Goal: Transaction & Acquisition: Purchase product/service

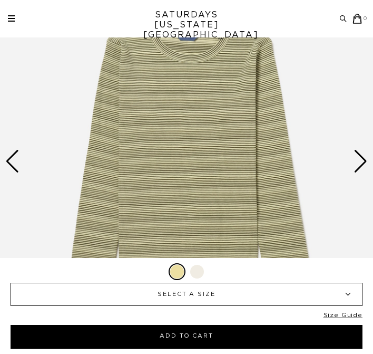
scroll to position [134, 0]
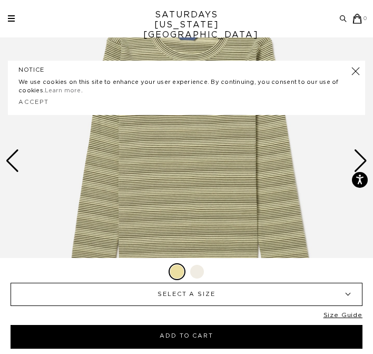
click at [359, 152] on div "Next slide" at bounding box center [361, 160] width 14 height 23
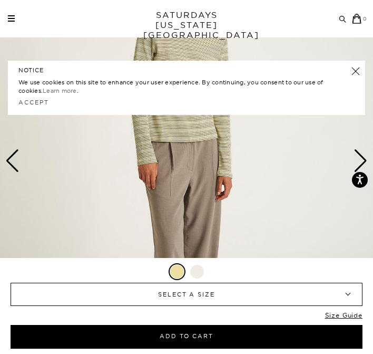
click at [354, 69] on link at bounding box center [356, 71] width 15 height 15
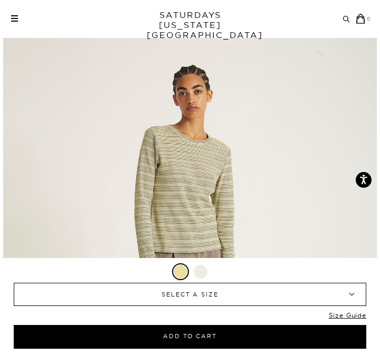
scroll to position [0, 0]
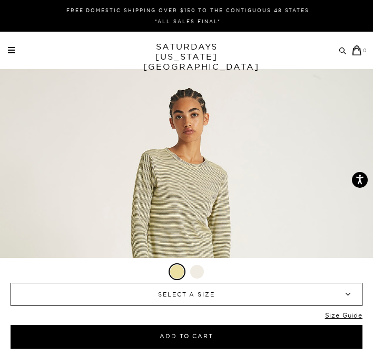
click at [9, 53] on span at bounding box center [11, 52] width 7 height 1
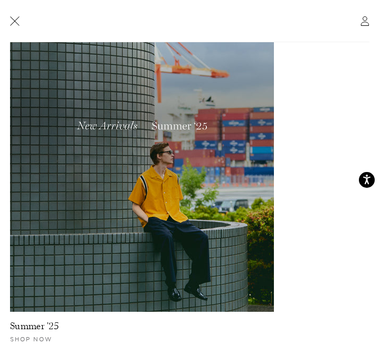
scroll to position [99, 0]
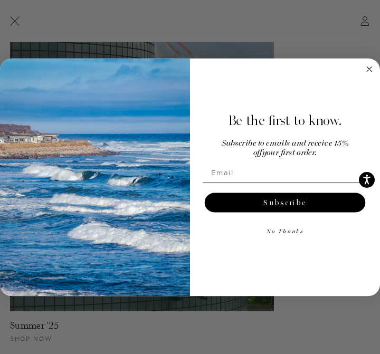
click at [369, 70] on circle "Close dialog" at bounding box center [368, 68] width 11 height 11
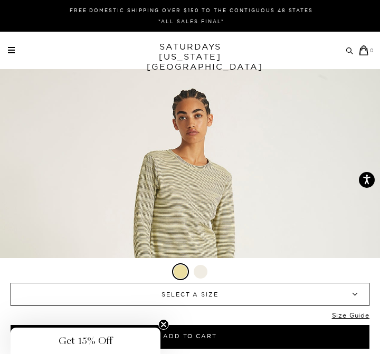
click at [8, 47] on span at bounding box center [11, 47] width 7 height 1
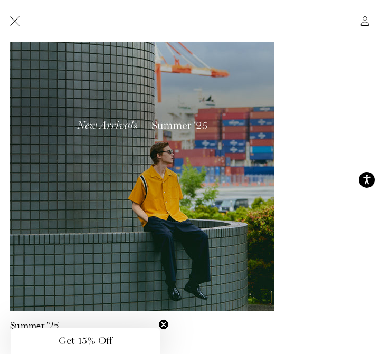
click at [141, 138] on img at bounding box center [142, 147] width 264 height 330
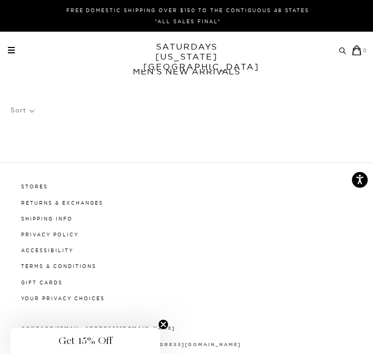
click at [11, 55] on div "Archive Sale Men's Tees Shirts Shorts Swim Knitwear Pants Sweats Women's" at bounding box center [186, 50] width 373 height 37
click at [10, 48] on span at bounding box center [11, 47] width 7 height 1
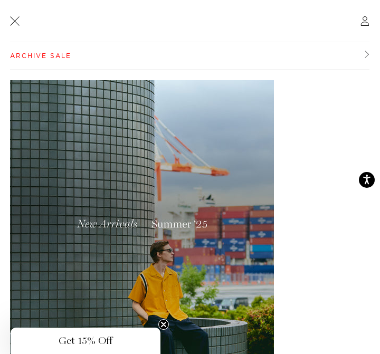
scroll to position [99, 0]
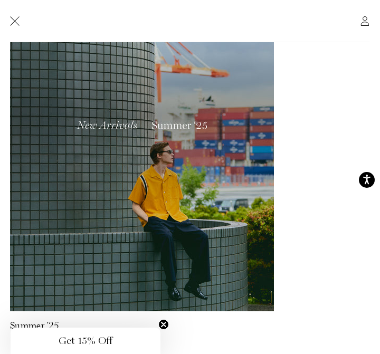
click at [167, 324] on circle "Close teaser" at bounding box center [164, 325] width 10 height 10
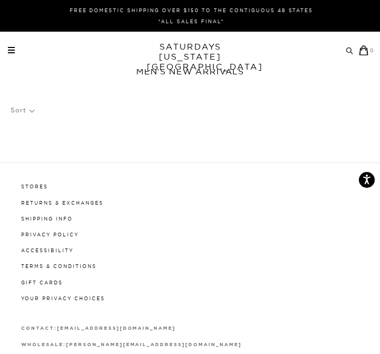
click at [11, 54] on div "Archive Sale Men's Tees Shirts Shorts Swim Knitwear Pants Sweats" at bounding box center [191, 50] width 367 height 10
click at [11, 51] on link at bounding box center [11, 50] width 7 height 6
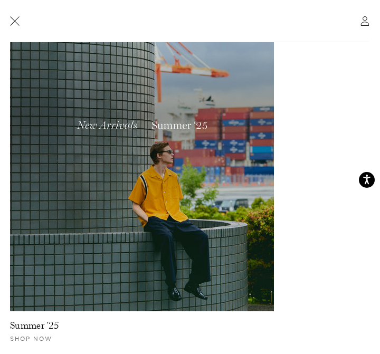
scroll to position [0, 0]
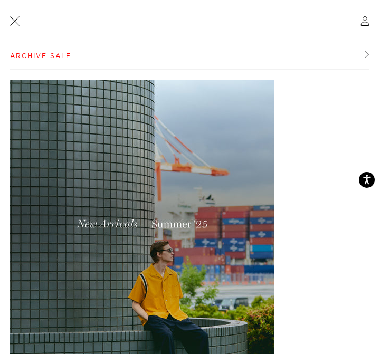
click at [39, 59] on link "Archive Sale" at bounding box center [189, 55] width 359 height 27
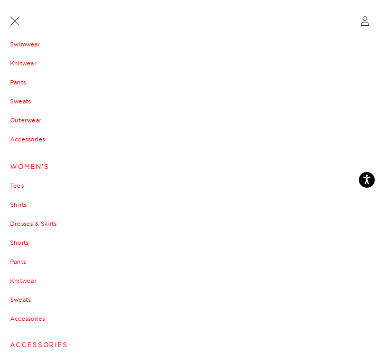
scroll to position [131, 0]
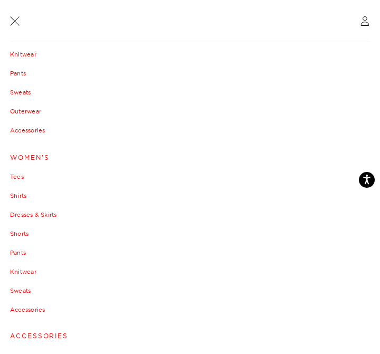
click at [17, 177] on link "Tees" at bounding box center [190, 177] width 360 height 6
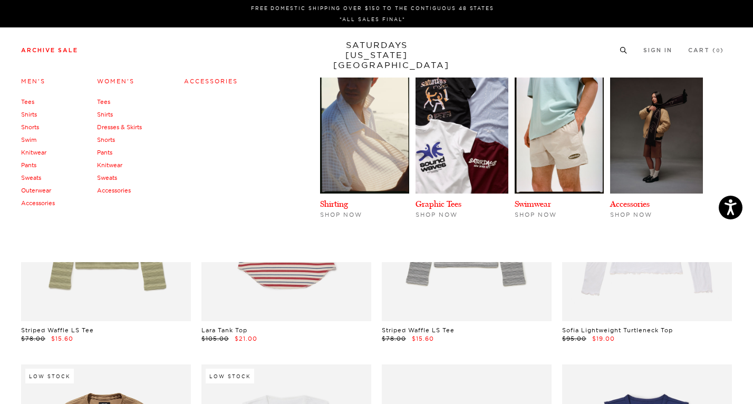
click at [108, 114] on link "Shirts" at bounding box center [105, 114] width 16 height 7
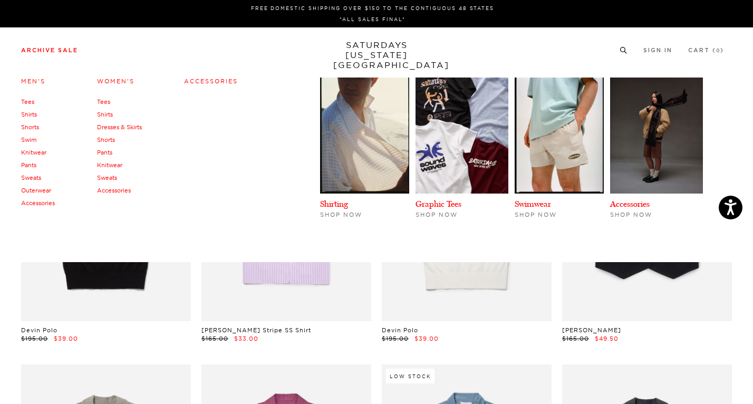
click at [105, 129] on link "Dresses & Skirts" at bounding box center [119, 126] width 45 height 7
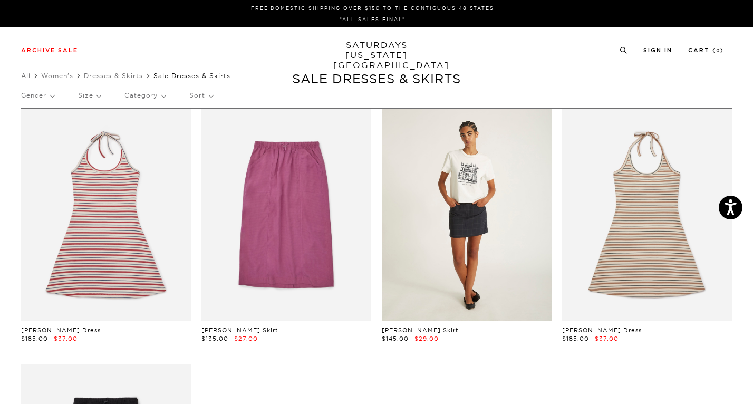
click at [454, 249] on link at bounding box center [467, 215] width 170 height 213
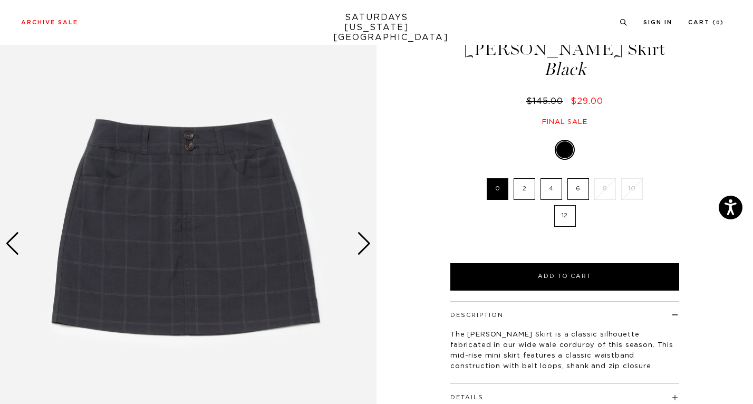
scroll to position [46, 0]
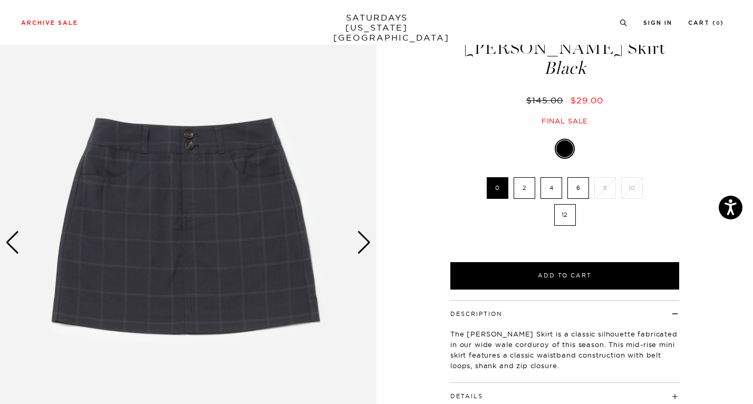
click at [373, 242] on img at bounding box center [188, 242] width 377 height 471
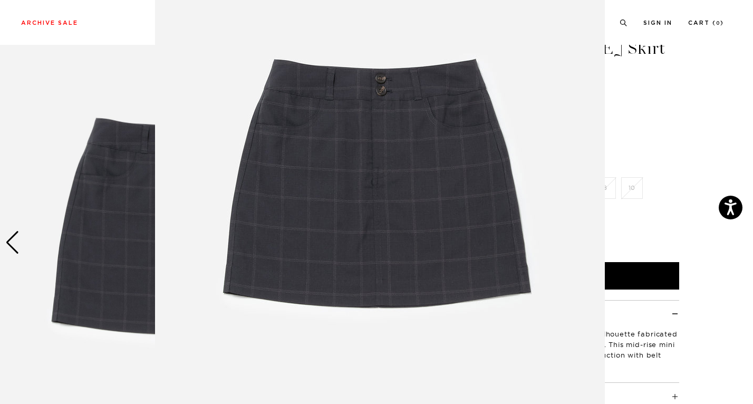
scroll to position [64, 0]
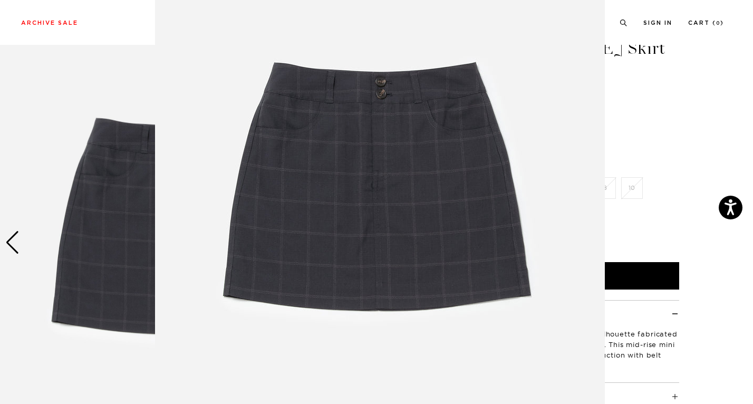
click at [676, 196] on figure at bounding box center [376, 202] width 753 height 404
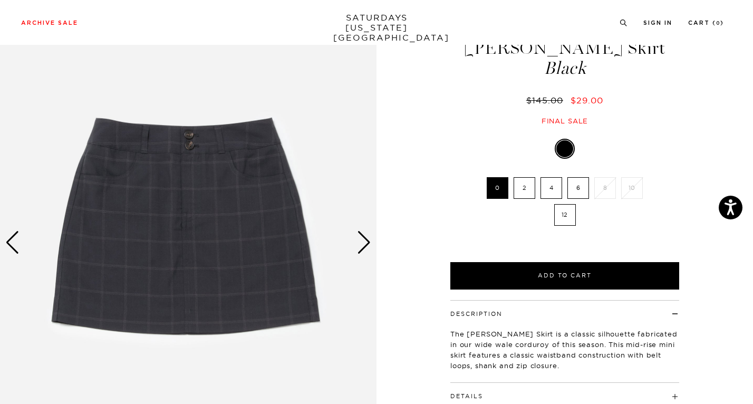
click at [369, 237] on div "Next slide" at bounding box center [364, 242] width 14 height 23
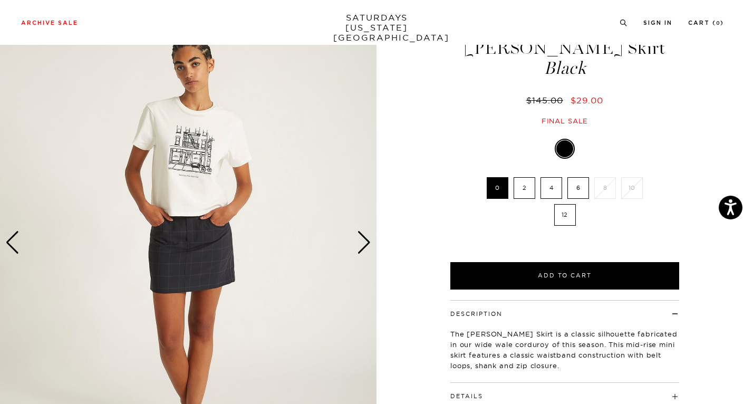
click at [22, 249] on img at bounding box center [188, 242] width 377 height 471
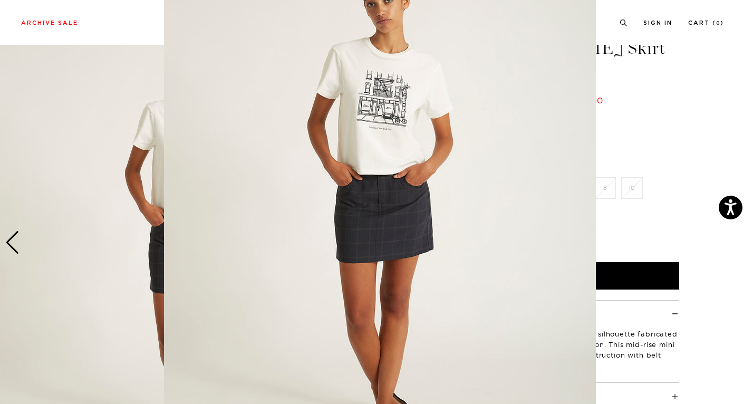
scroll to position [70, 0]
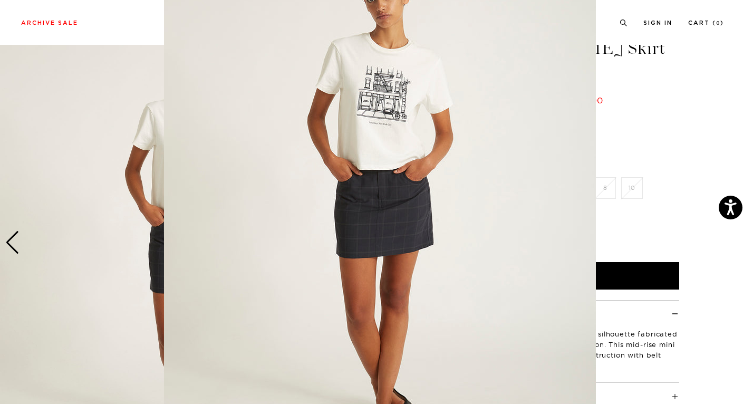
click at [20, 247] on figure at bounding box center [376, 202] width 753 height 404
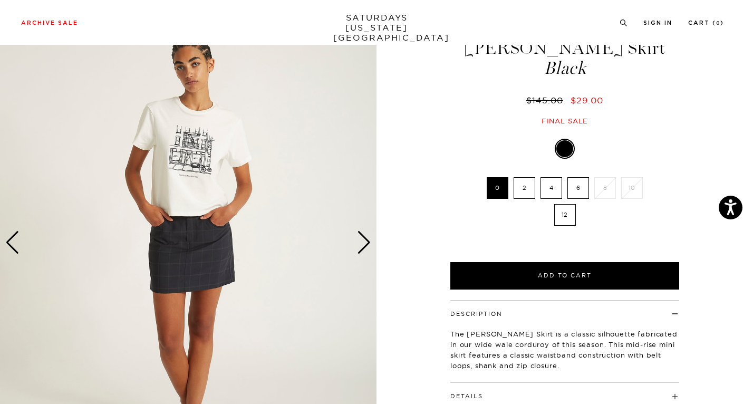
click at [20, 247] on img at bounding box center [188, 242] width 377 height 471
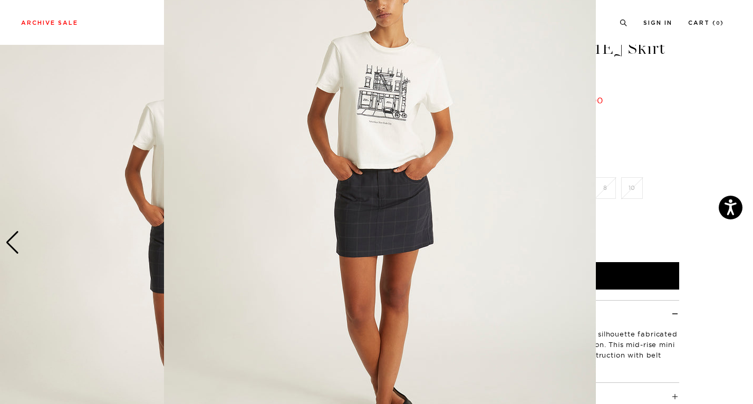
scroll to position [68, 0]
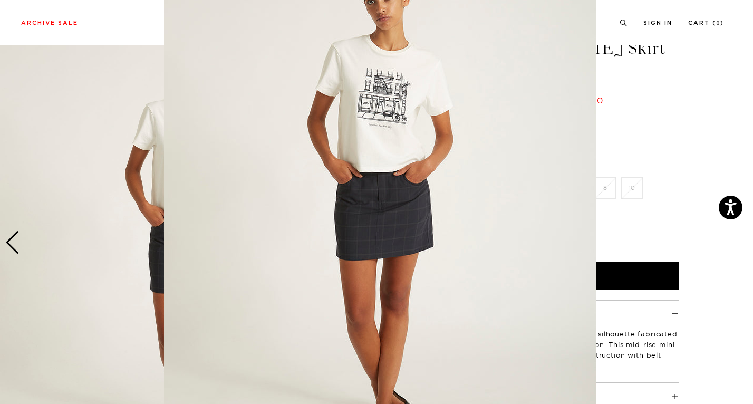
click at [677, 190] on figure at bounding box center [376, 202] width 753 height 404
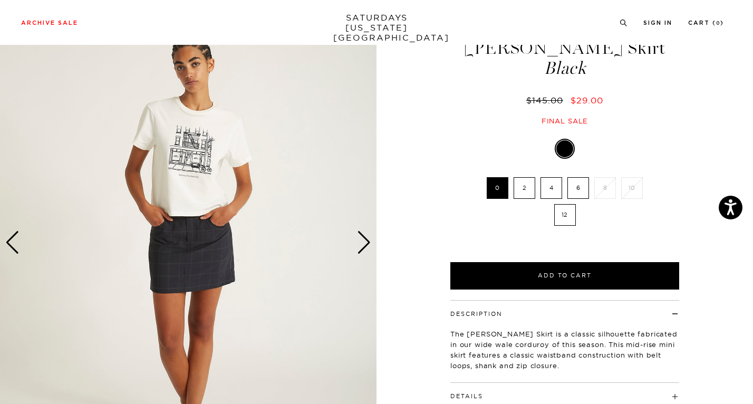
click at [12, 248] on div "Previous slide" at bounding box center [12, 242] width 14 height 23
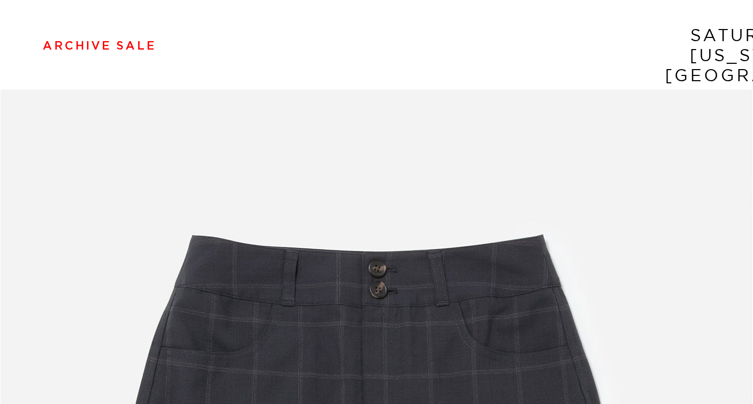
scroll to position [46, 0]
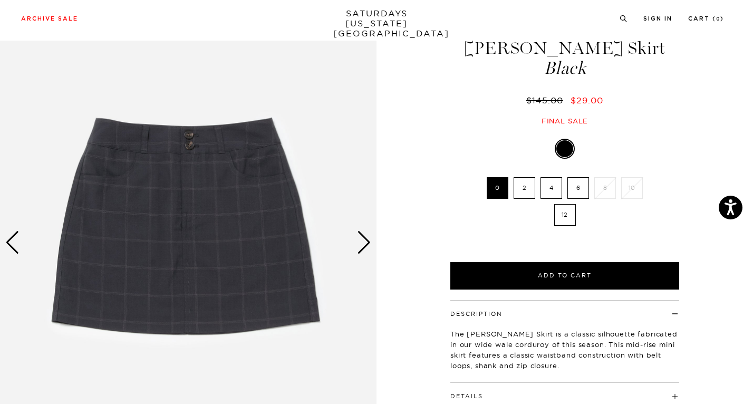
click at [557, 187] on label "4" at bounding box center [552, 188] width 22 height 22
click at [0, 0] on input "4" at bounding box center [0, 0] width 0 height 0
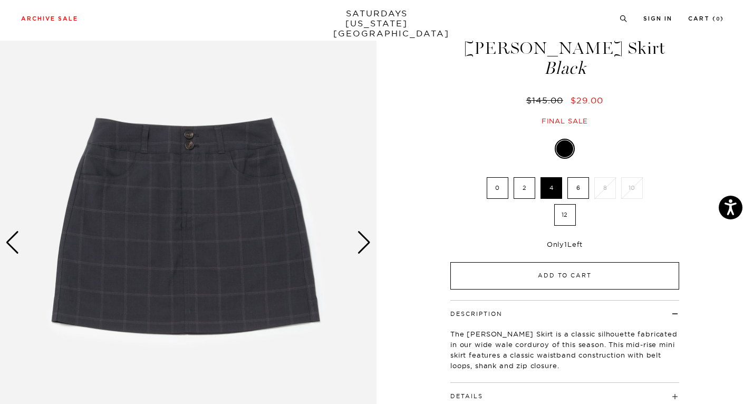
click at [564, 277] on button "Add to Cart" at bounding box center [564, 275] width 229 height 27
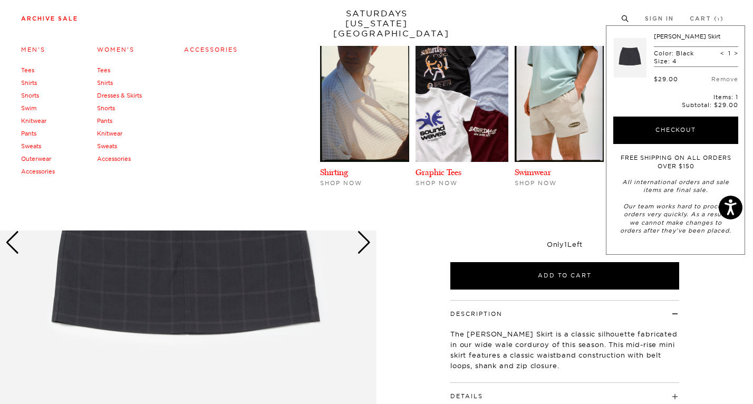
click at [104, 106] on link "Shorts" at bounding box center [106, 107] width 18 height 7
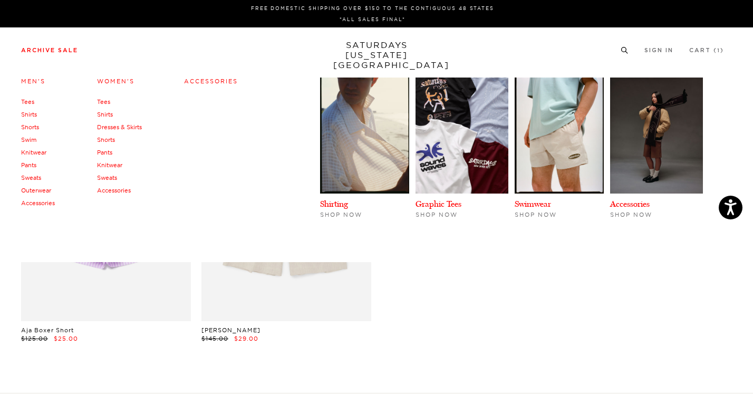
click at [108, 152] on link "Pants" at bounding box center [104, 152] width 15 height 7
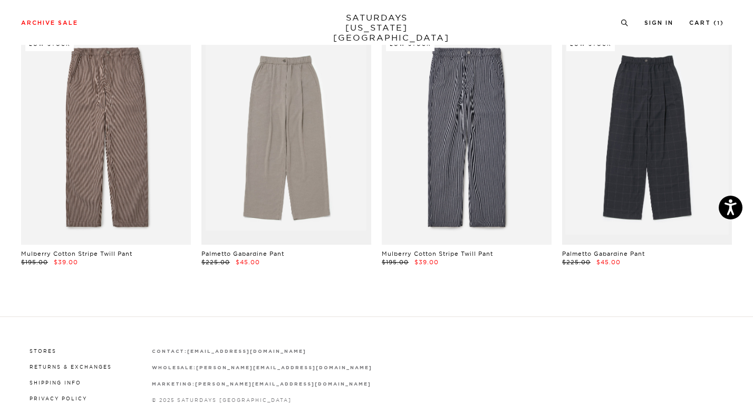
scroll to position [46, 0]
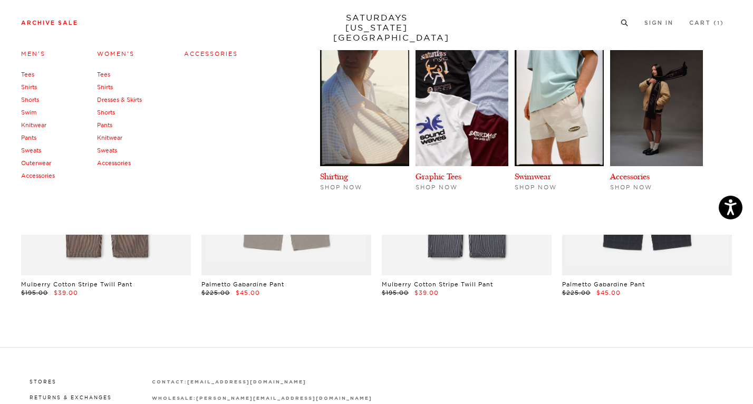
click at [107, 73] on link "Tees" at bounding box center [103, 74] width 13 height 7
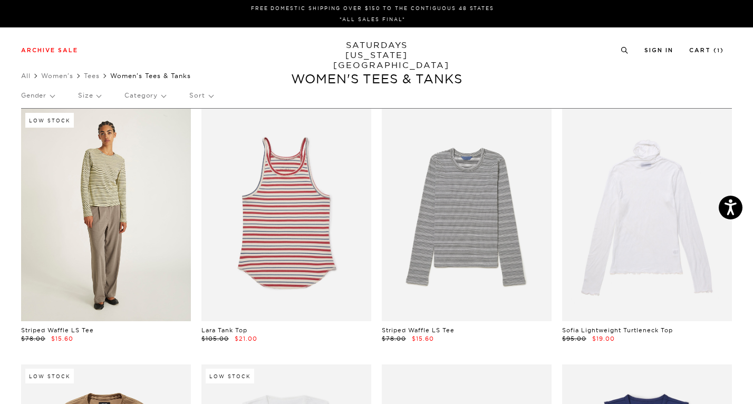
click at [140, 253] on link at bounding box center [106, 215] width 170 height 213
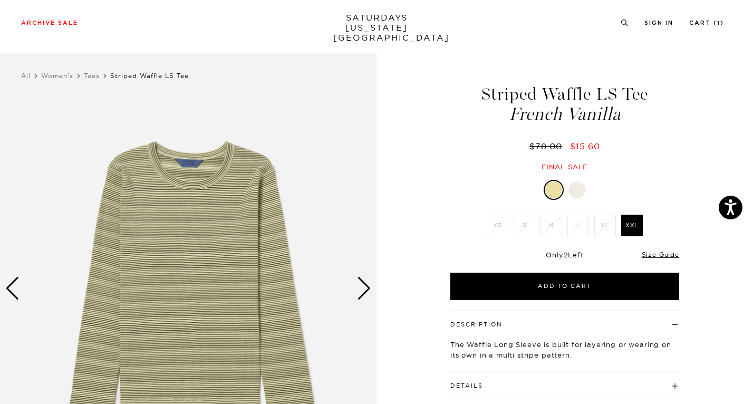
scroll to position [106, 0]
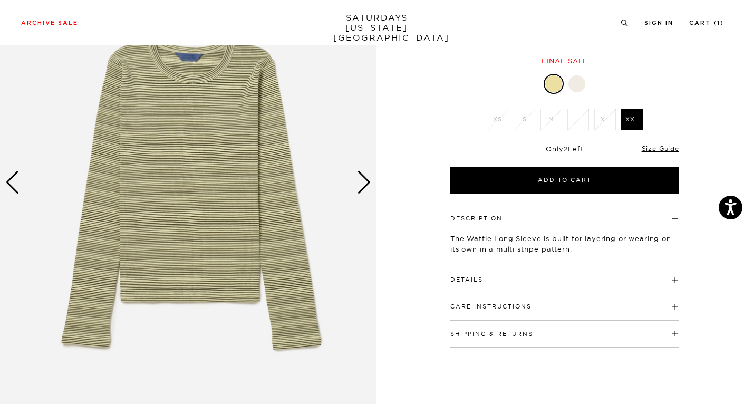
click at [364, 184] on div "Next slide" at bounding box center [364, 182] width 14 height 23
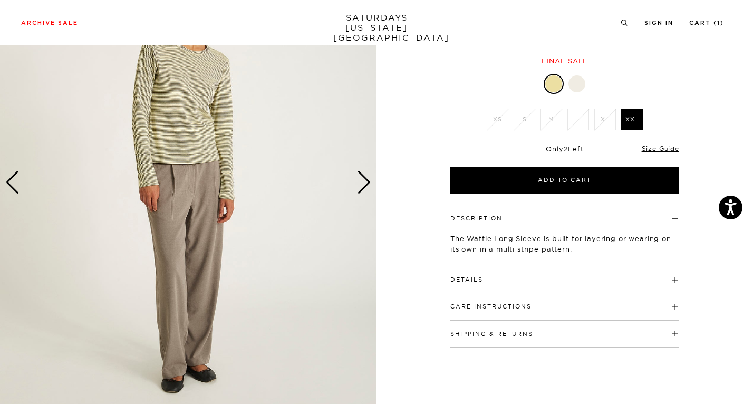
scroll to position [28, 0]
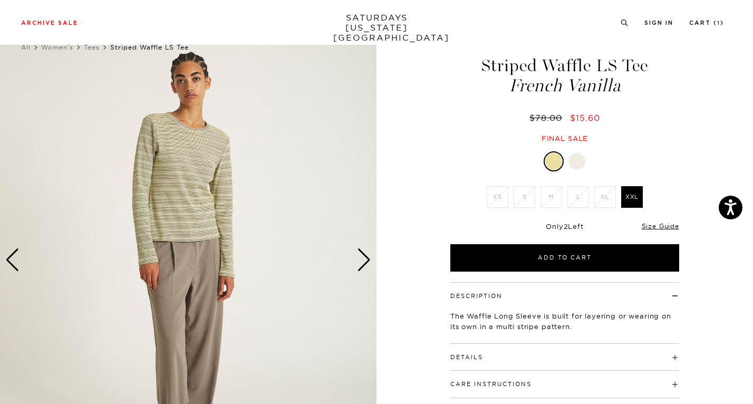
click at [367, 266] on div "Next slide" at bounding box center [364, 259] width 14 height 23
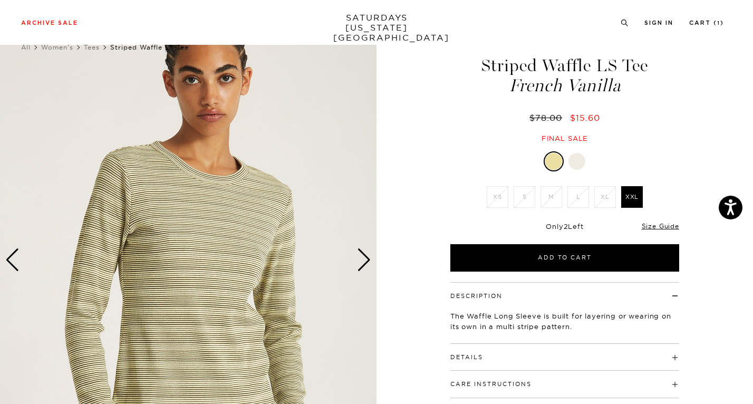
click at [367, 265] on div "Next slide" at bounding box center [364, 259] width 14 height 23
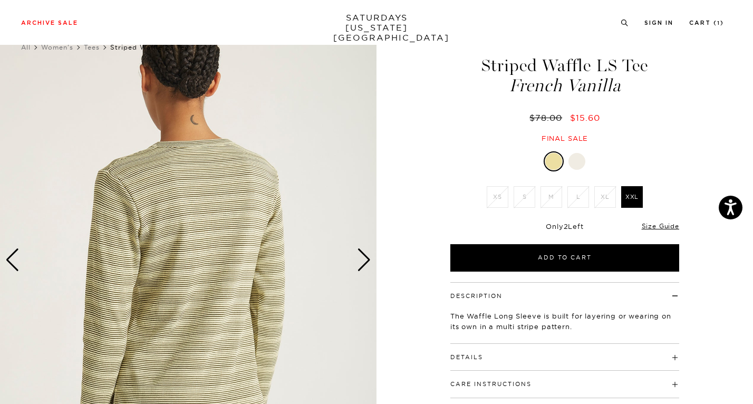
click at [367, 265] on div "Next slide" at bounding box center [364, 259] width 14 height 23
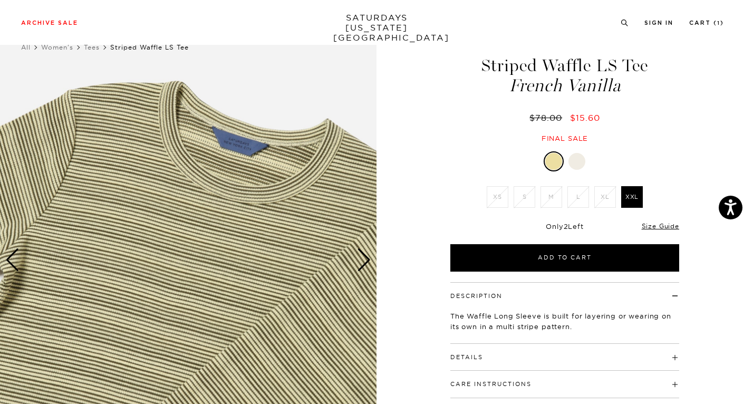
click at [578, 160] on div at bounding box center [577, 161] width 17 height 17
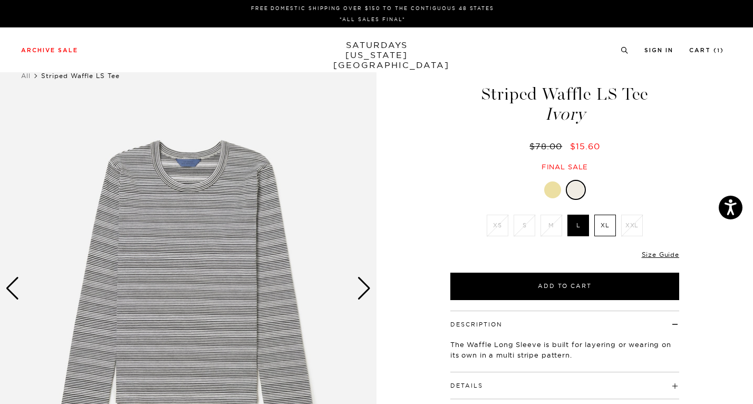
click at [345, 286] on img at bounding box center [188, 288] width 377 height 471
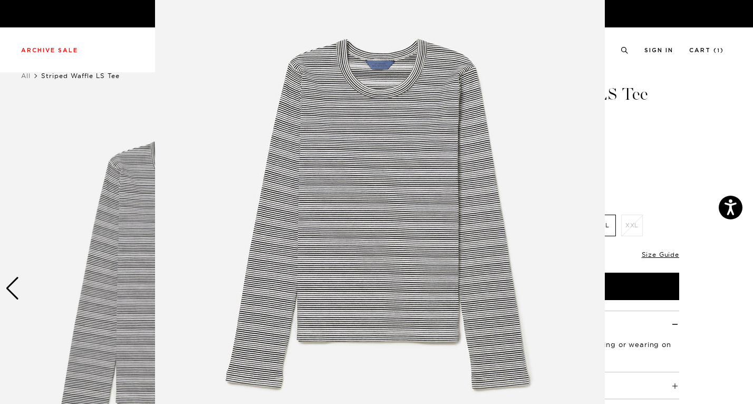
scroll to position [56, 0]
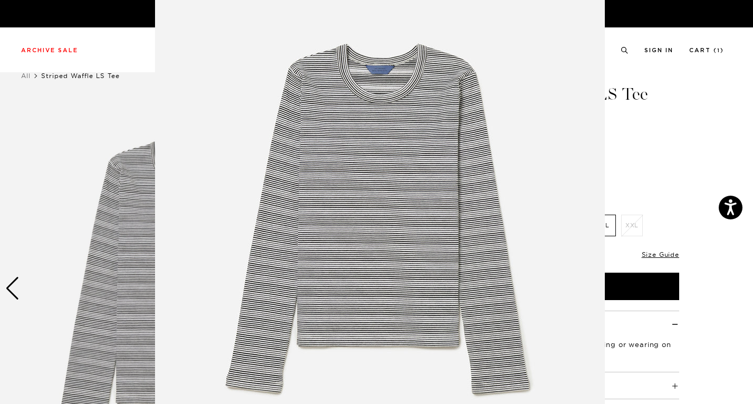
click at [613, 143] on figure at bounding box center [376, 202] width 753 height 404
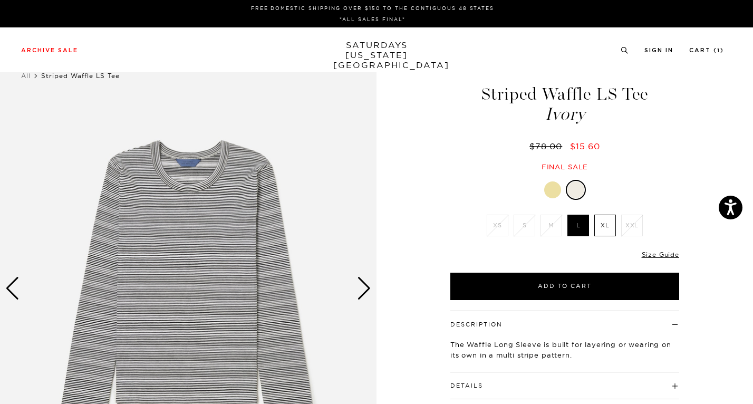
click at [361, 293] on div "Next slide" at bounding box center [364, 288] width 14 height 23
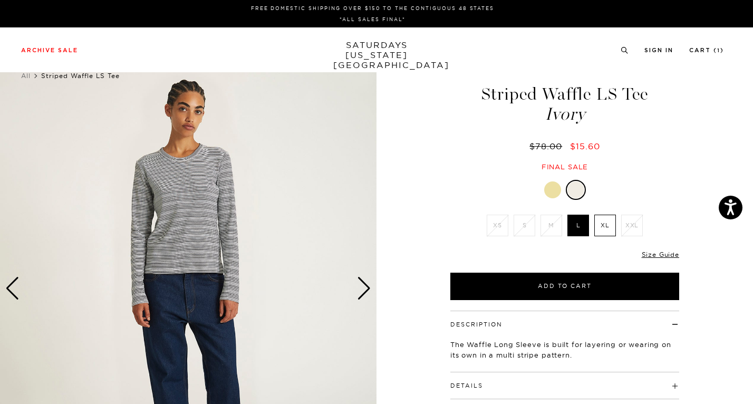
click at [361, 293] on div "Next slide" at bounding box center [364, 288] width 14 height 23
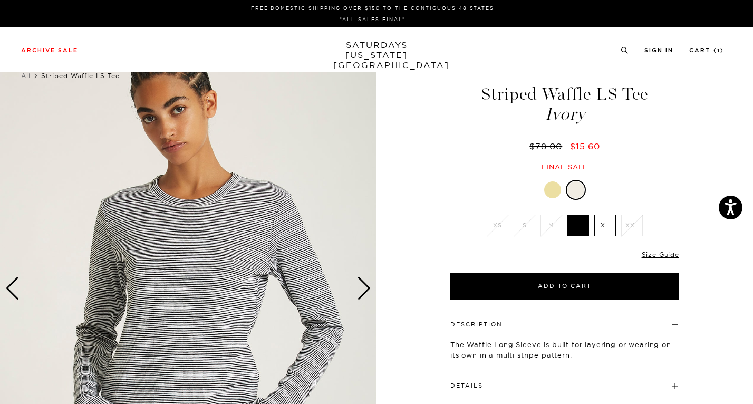
click at [361, 293] on div "Next slide" at bounding box center [364, 288] width 14 height 23
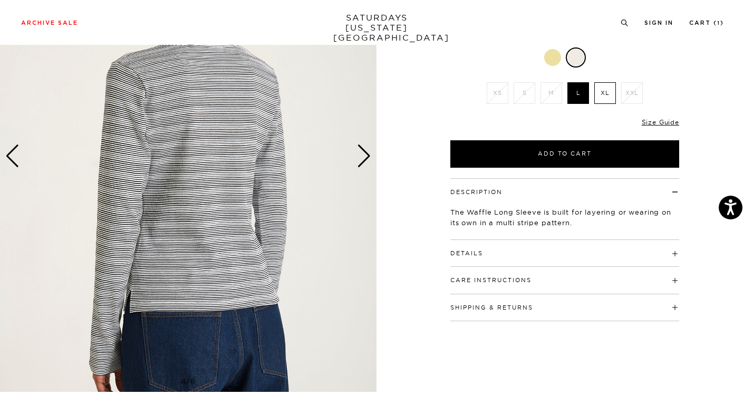
scroll to position [134, 0]
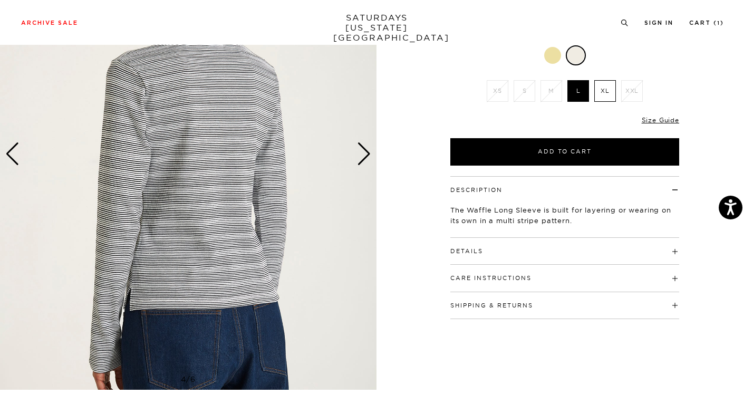
click at [533, 252] on h4 "Details" at bounding box center [564, 246] width 229 height 17
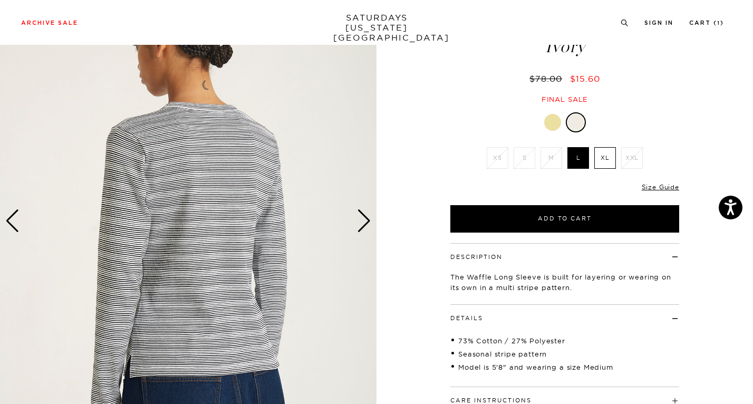
scroll to position [63, 0]
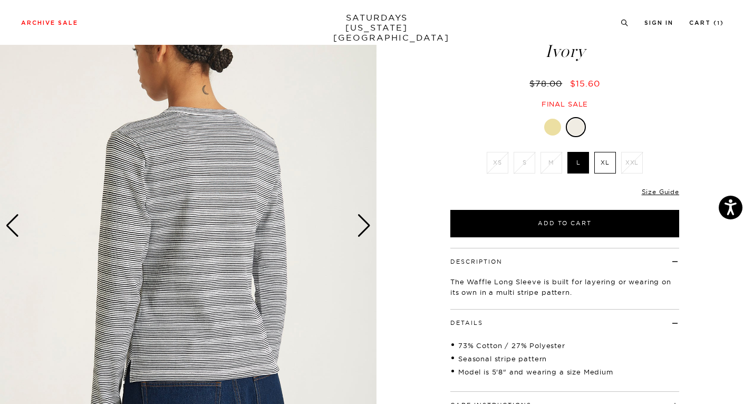
click at [363, 223] on div "Next slide" at bounding box center [364, 225] width 14 height 23
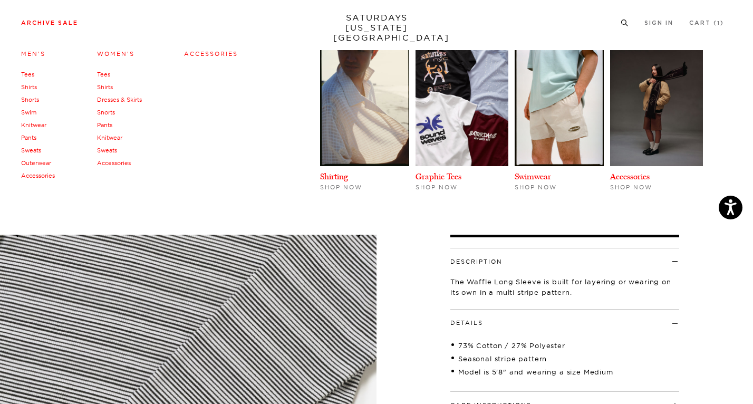
click at [105, 126] on link "Pants" at bounding box center [104, 124] width 15 height 7
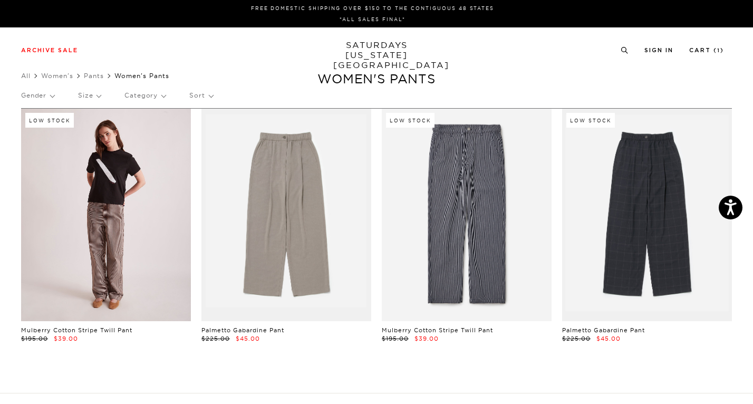
click at [109, 250] on link at bounding box center [106, 215] width 170 height 213
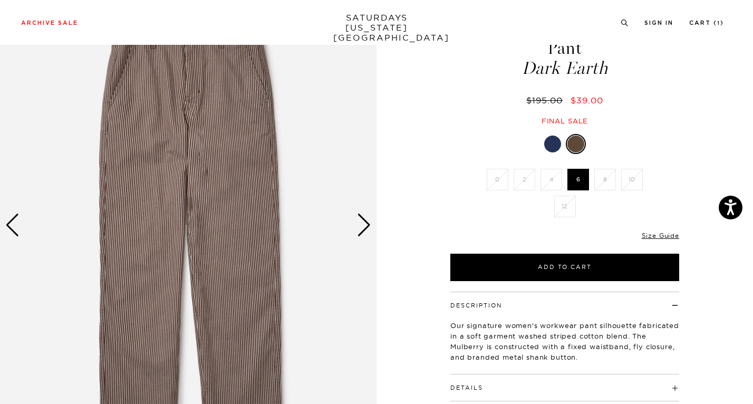
scroll to position [70, 0]
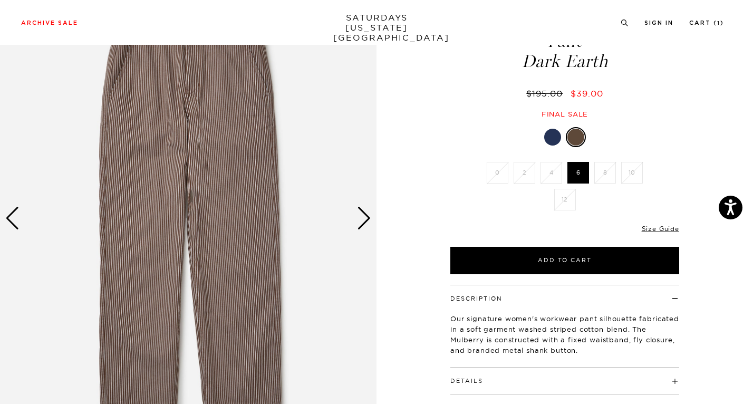
click at [347, 230] on img at bounding box center [188, 218] width 377 height 471
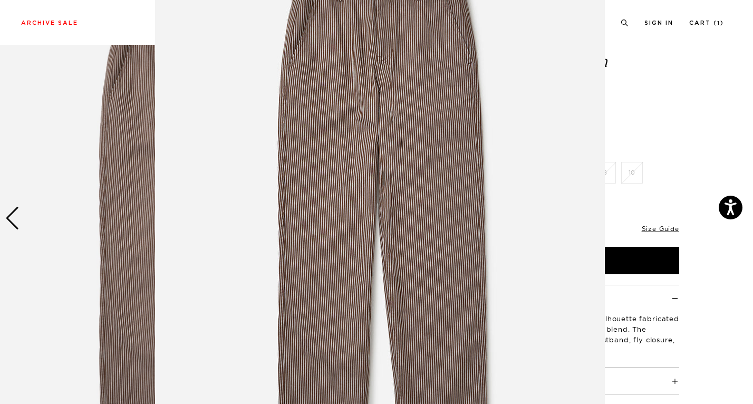
scroll to position [62, 0]
click at [645, 171] on figure at bounding box center [376, 202] width 753 height 404
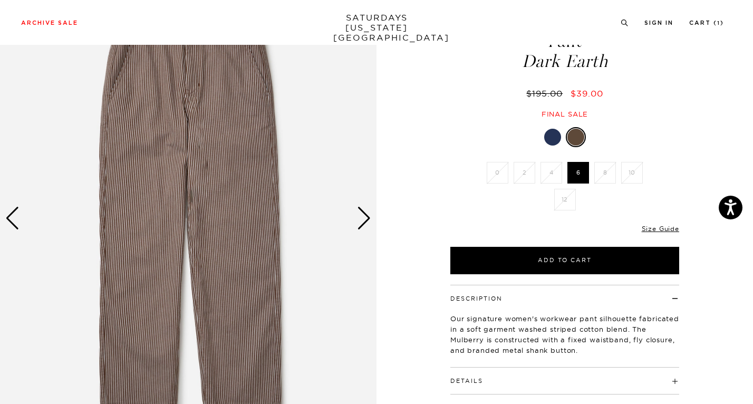
click at [366, 215] on div "Next slide" at bounding box center [364, 218] width 14 height 23
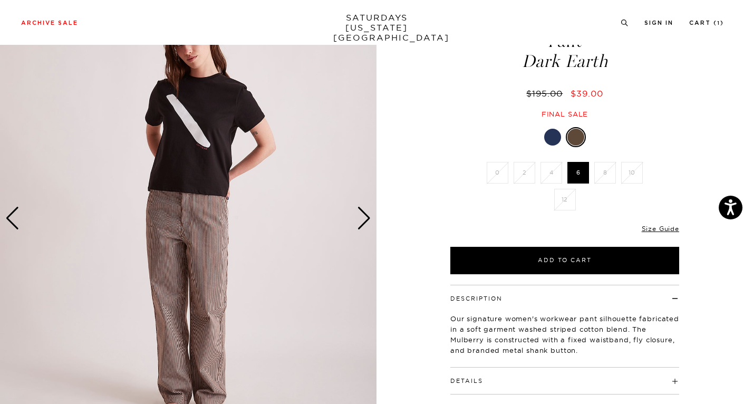
click at [366, 217] on div "Next slide" at bounding box center [364, 218] width 14 height 23
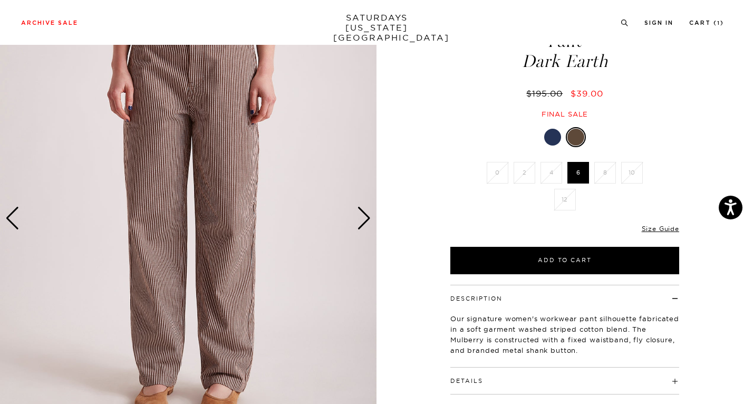
click at [366, 217] on div "Next slide" at bounding box center [364, 218] width 14 height 23
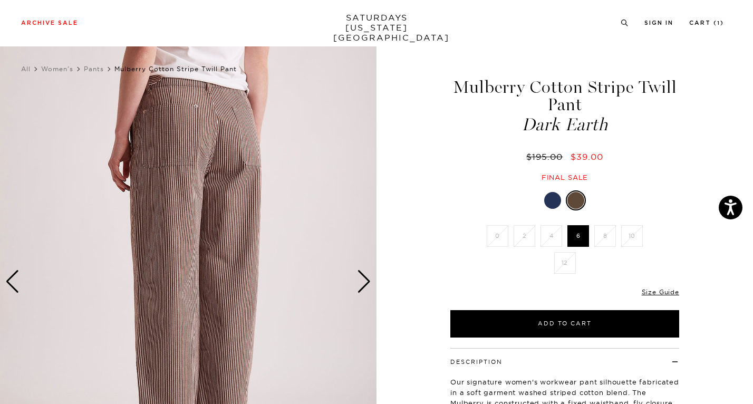
scroll to position [5, 0]
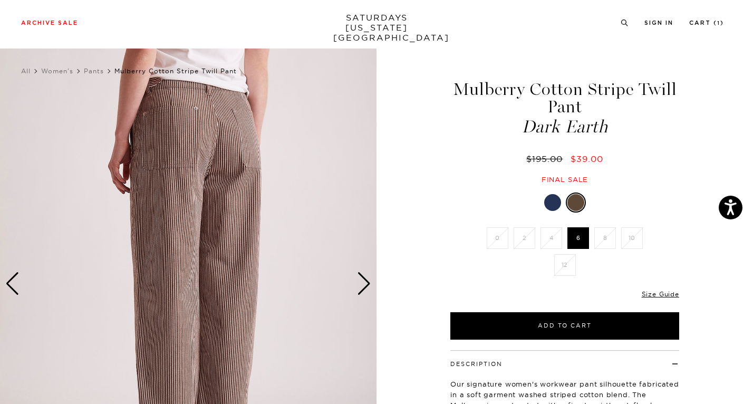
click at [360, 282] on div "Next slide" at bounding box center [364, 283] width 14 height 23
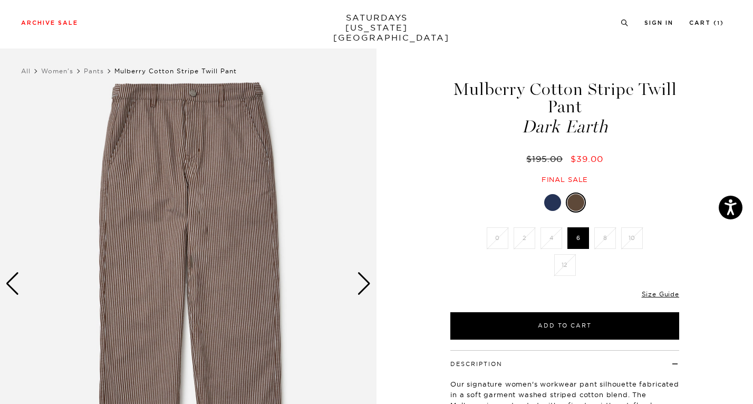
click at [556, 200] on div at bounding box center [552, 202] width 17 height 17
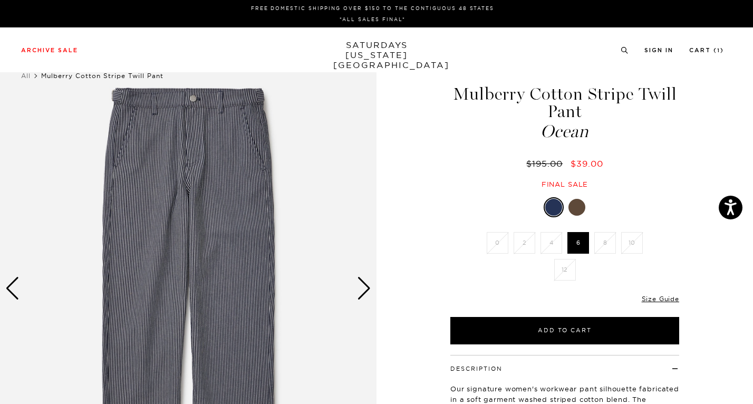
click at [592, 292] on div "Only 0 Left Size Guide" at bounding box center [564, 303] width 229 height 28
click at [364, 290] on div "Next slide" at bounding box center [364, 288] width 14 height 23
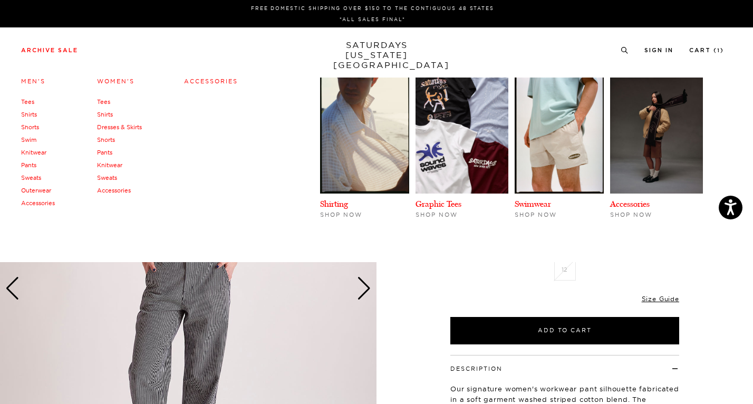
click at [103, 155] on link "Pants" at bounding box center [104, 152] width 15 height 7
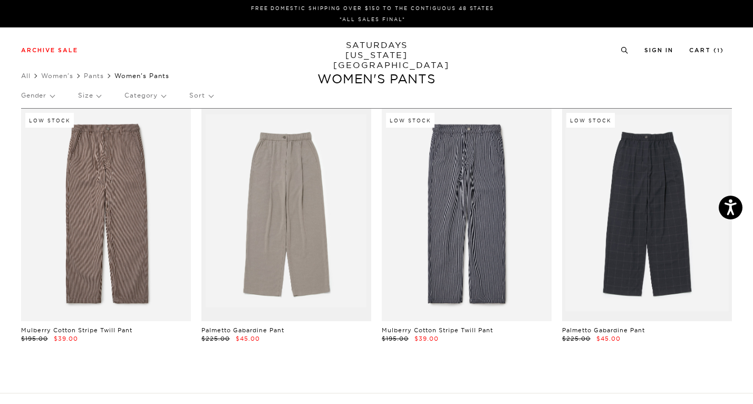
click at [255, 329] on link "Palmetto Gabardine Pant" at bounding box center [242, 329] width 83 height 7
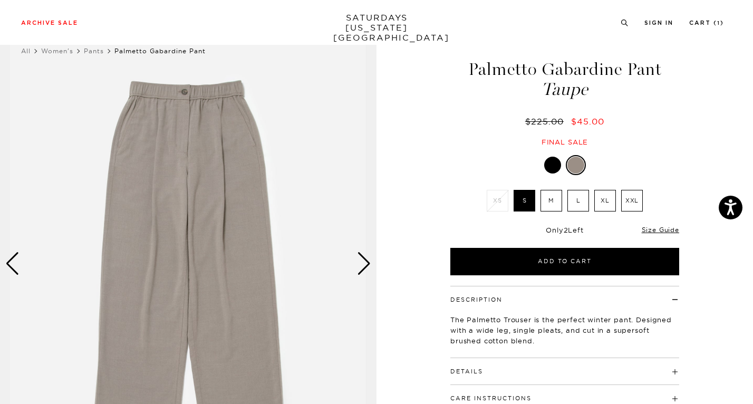
scroll to position [62, 0]
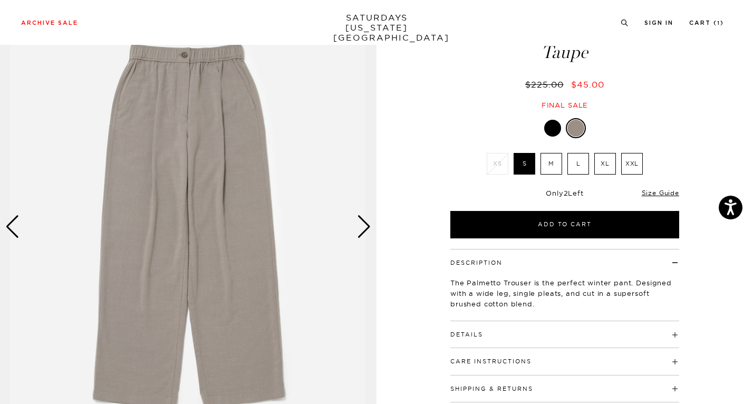
click at [362, 231] on div "Next slide" at bounding box center [364, 226] width 14 height 23
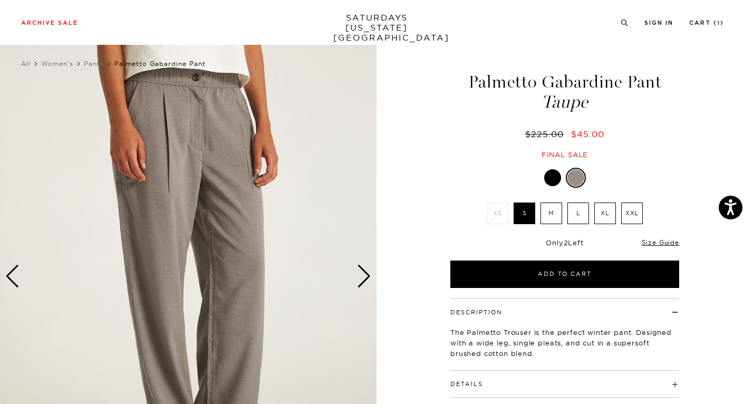
scroll to position [0, 0]
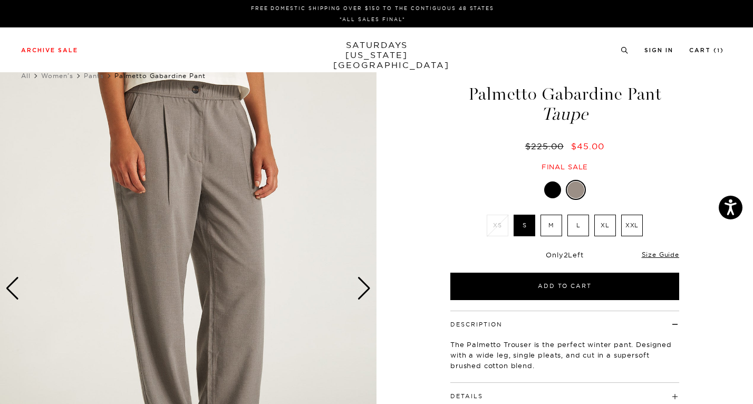
click at [360, 293] on div "Next slide" at bounding box center [364, 288] width 14 height 23
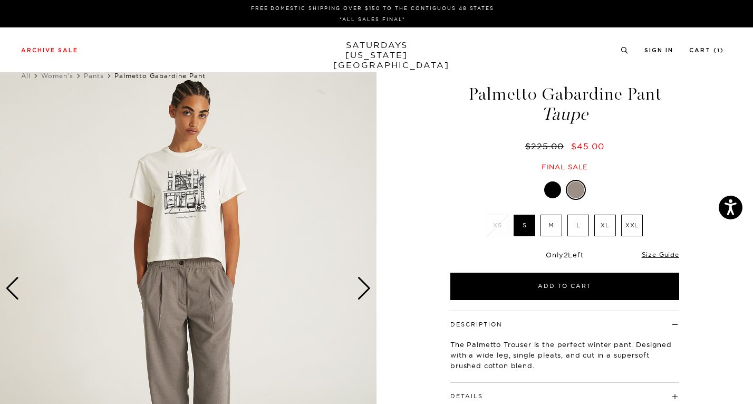
click at [360, 293] on div "Next slide" at bounding box center [364, 288] width 14 height 23
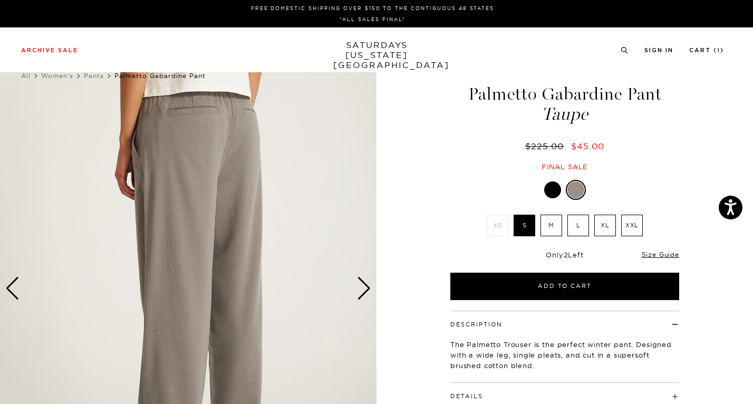
click at [360, 293] on div "Next slide" at bounding box center [364, 288] width 14 height 23
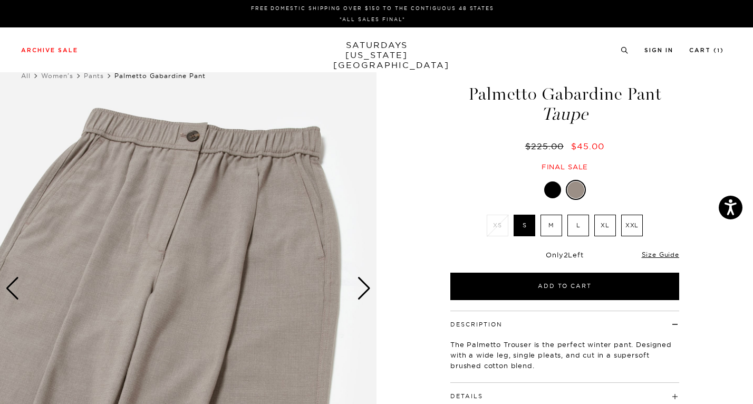
click at [554, 191] on div at bounding box center [552, 189] width 17 height 17
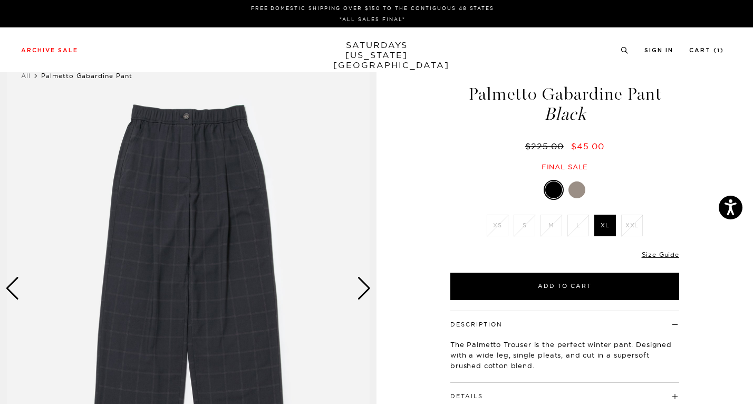
click at [362, 281] on div "Next slide" at bounding box center [364, 288] width 14 height 23
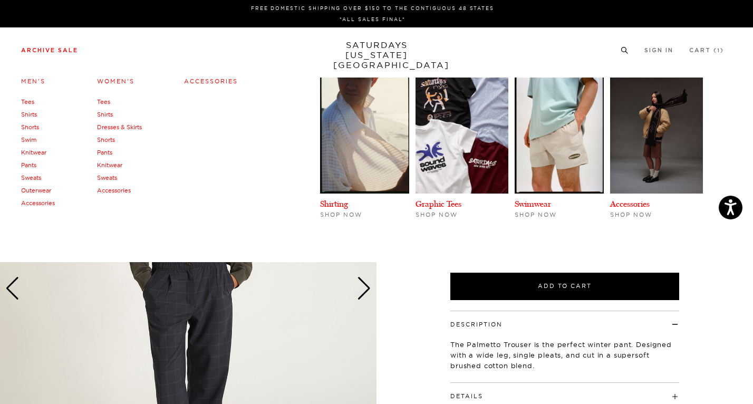
click at [109, 153] on link "Pants" at bounding box center [104, 152] width 15 height 7
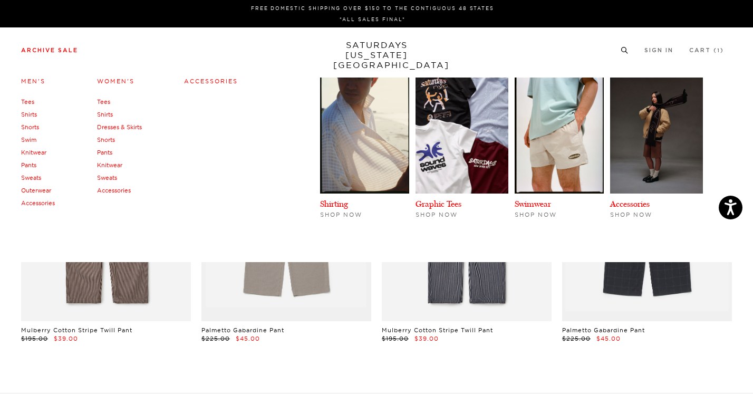
click at [111, 164] on link "Knitwear" at bounding box center [109, 164] width 25 height 7
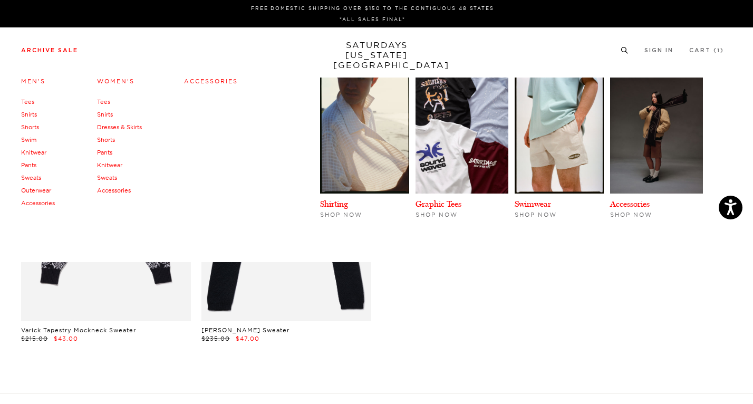
click at [110, 178] on link "Sweats" at bounding box center [107, 177] width 20 height 7
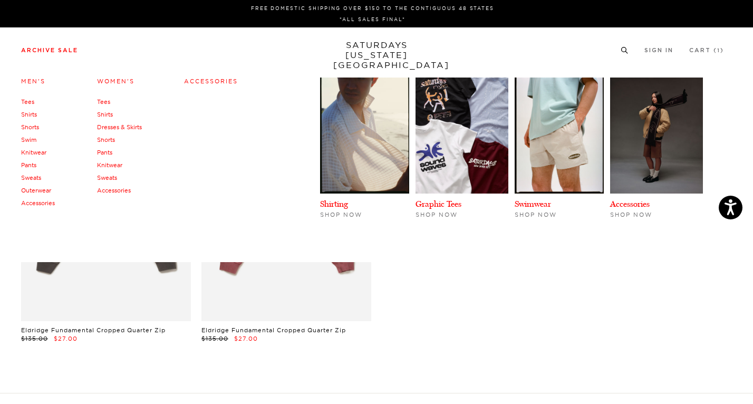
click at [111, 192] on link "Accessories" at bounding box center [114, 190] width 34 height 7
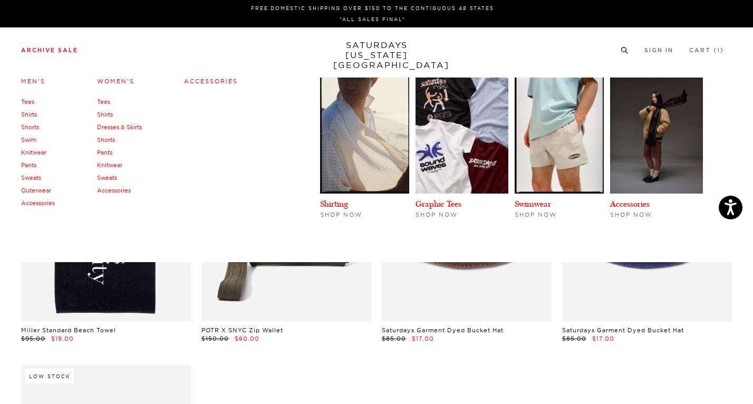
click at [27, 101] on link "Tees" at bounding box center [27, 101] width 13 height 7
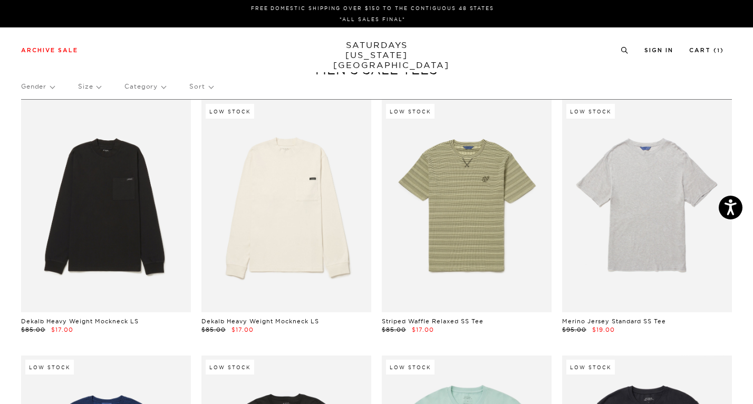
scroll to position [0, 3]
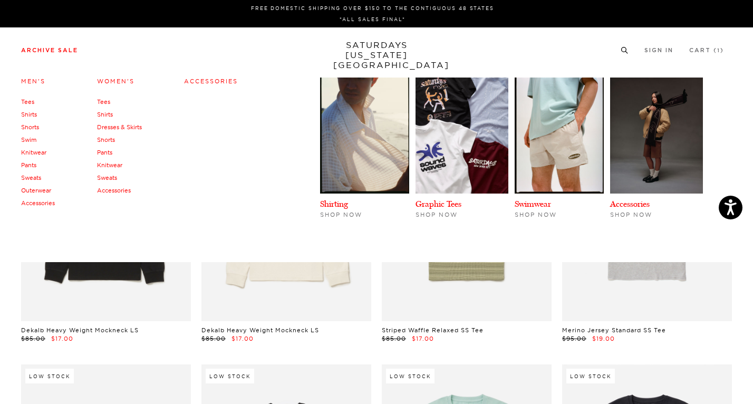
click at [27, 112] on link "Shirts" at bounding box center [29, 114] width 16 height 7
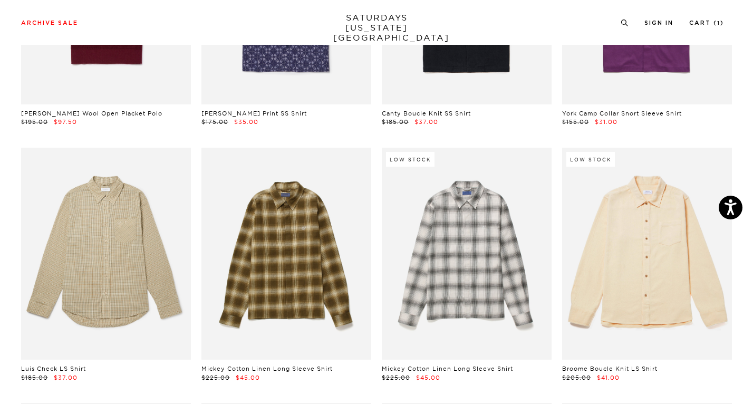
scroll to position [2016, 2]
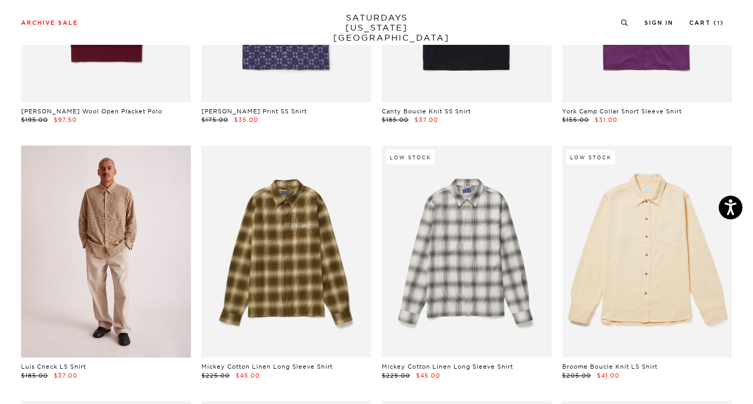
click at [79, 221] on link at bounding box center [106, 252] width 170 height 213
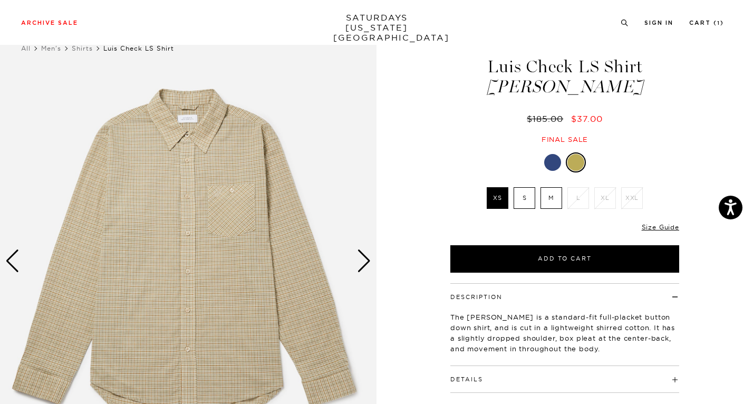
scroll to position [29, 0]
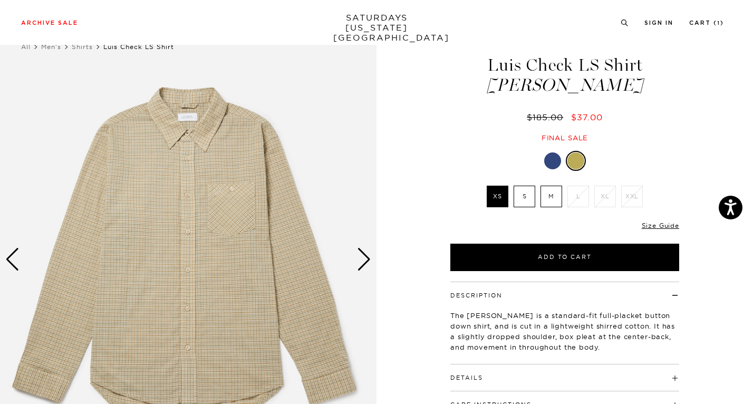
click at [370, 258] on div "Next slide" at bounding box center [364, 259] width 14 height 23
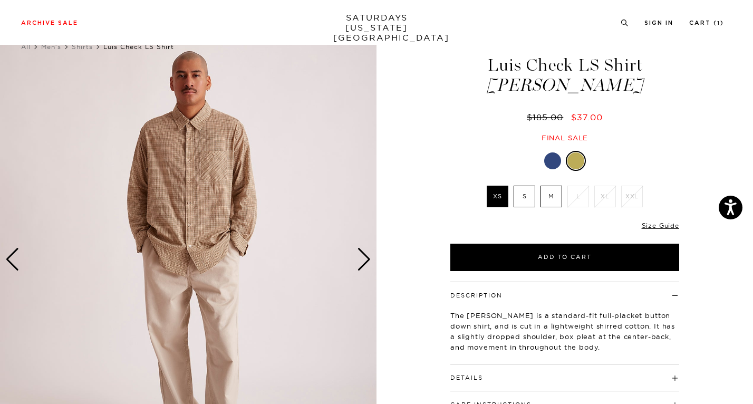
click at [370, 258] on div "Next slide" at bounding box center [364, 259] width 14 height 23
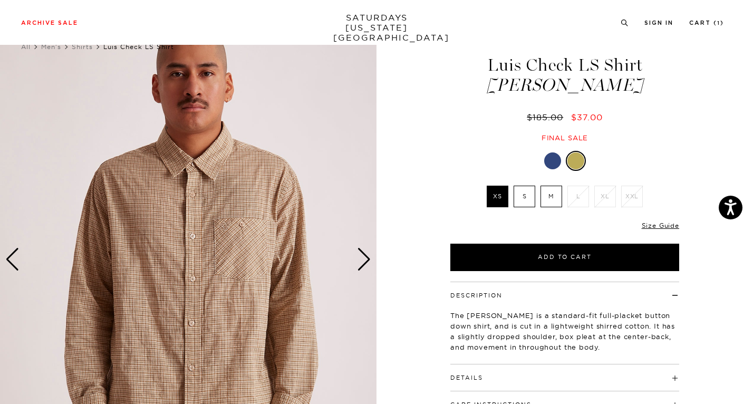
click at [370, 257] on div "Next slide" at bounding box center [364, 259] width 14 height 23
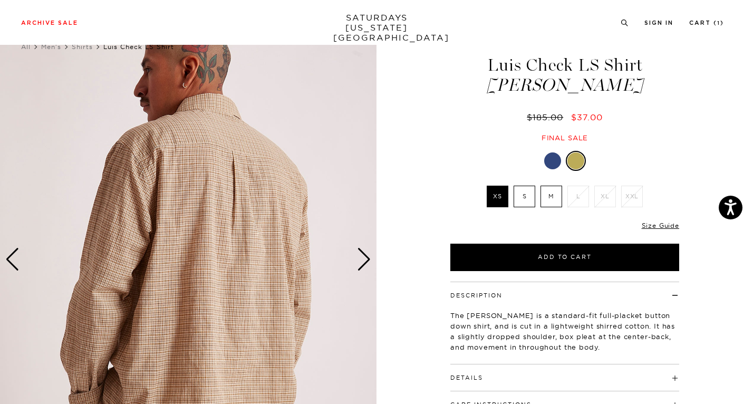
click at [370, 257] on div "Next slide" at bounding box center [364, 259] width 14 height 23
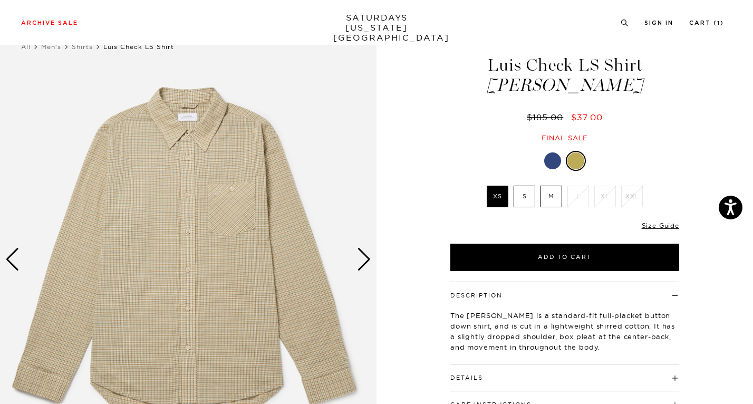
click at [556, 158] on div at bounding box center [552, 160] width 17 height 17
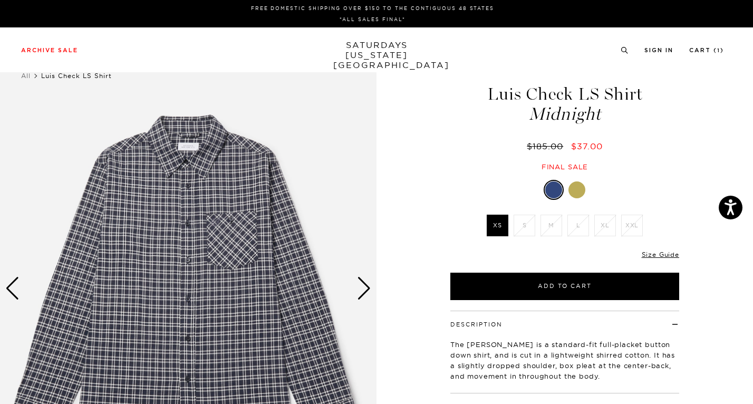
click at [355, 289] on img at bounding box center [188, 288] width 377 height 471
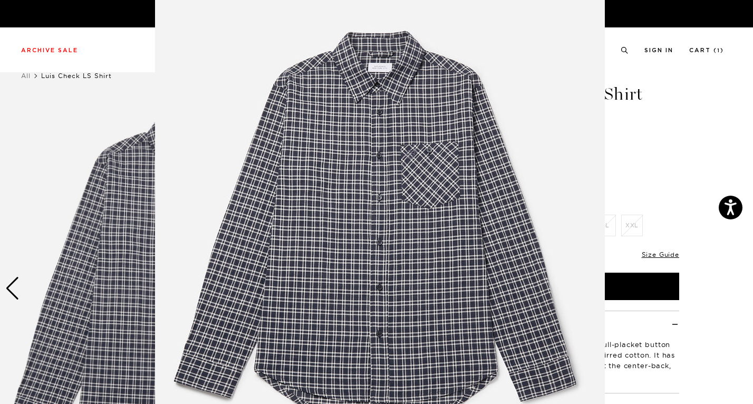
click at [636, 137] on figure at bounding box center [376, 202] width 753 height 404
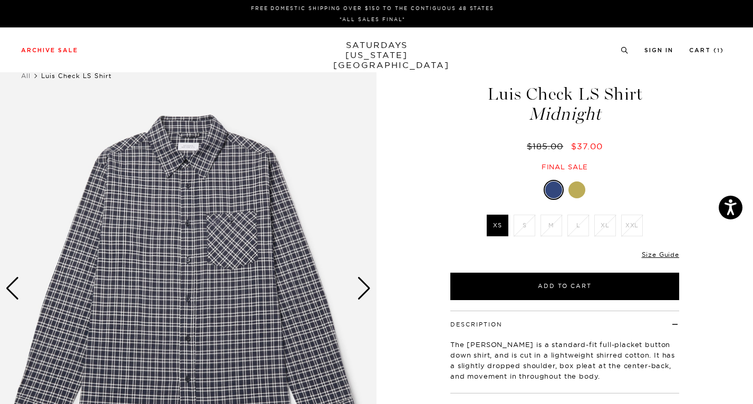
click at [361, 291] on div "Next slide" at bounding box center [364, 288] width 14 height 23
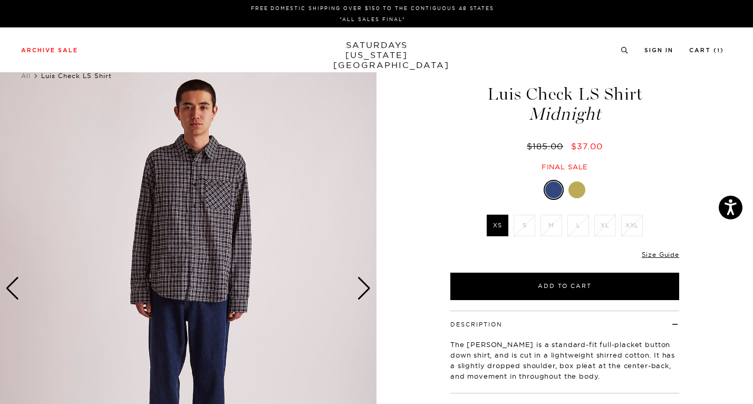
click at [361, 292] on div "Next slide" at bounding box center [364, 288] width 14 height 23
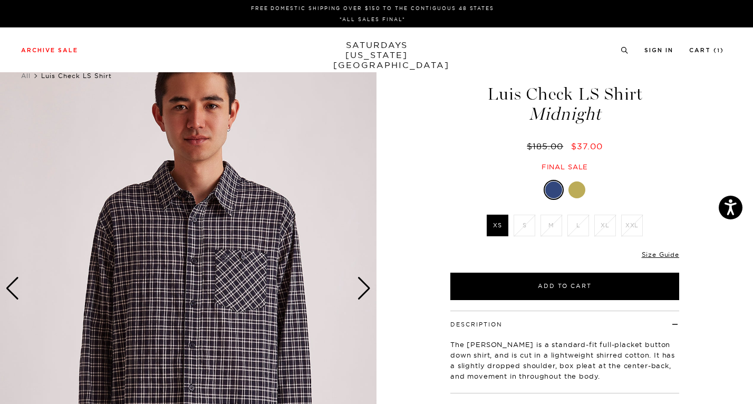
click at [361, 292] on div "Next slide" at bounding box center [364, 288] width 14 height 23
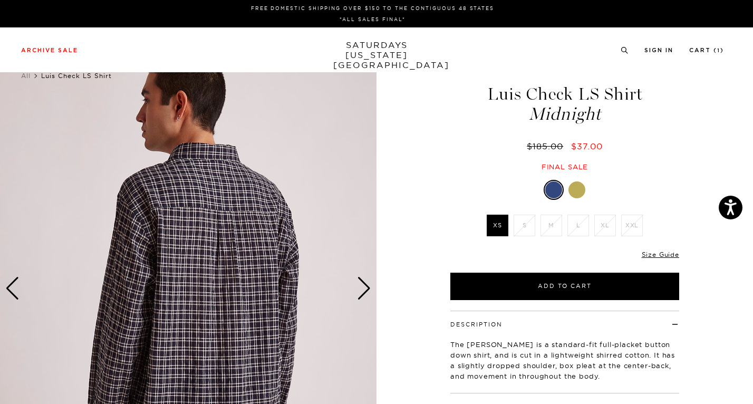
click at [584, 185] on link at bounding box center [577, 190] width 18 height 18
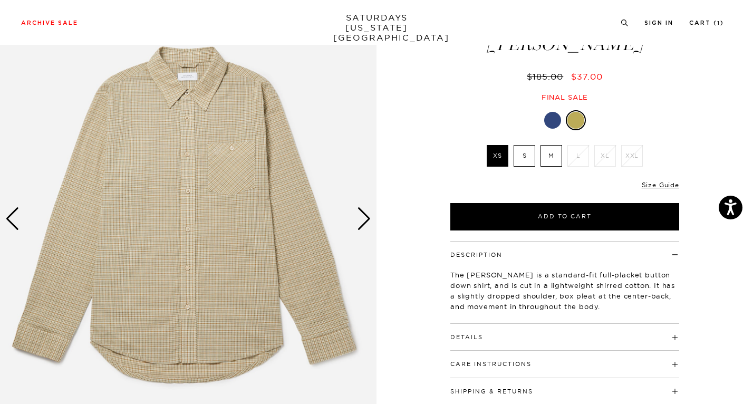
scroll to position [70, 0]
click at [506, 340] on h4 "Details" at bounding box center [564, 331] width 229 height 17
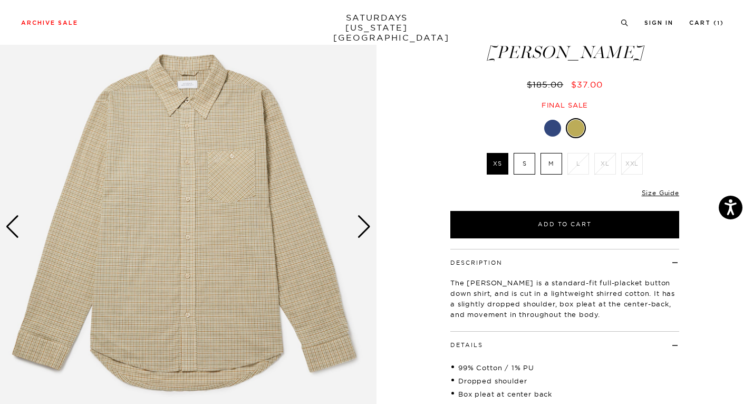
scroll to position [49, 0]
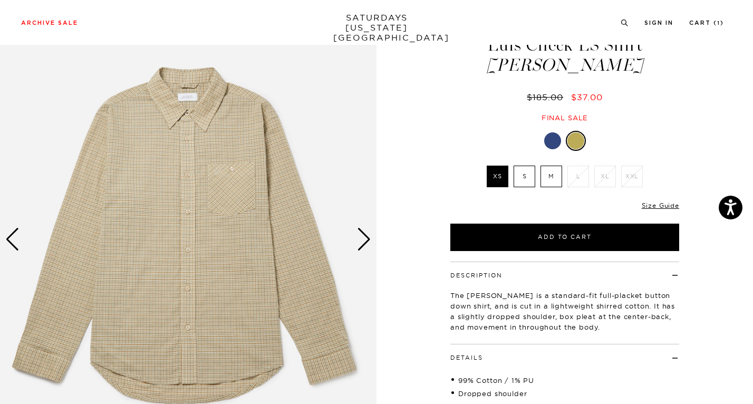
click at [527, 180] on label "S" at bounding box center [525, 177] width 22 height 22
click at [0, 0] on input "S" at bounding box center [0, 0] width 0 height 0
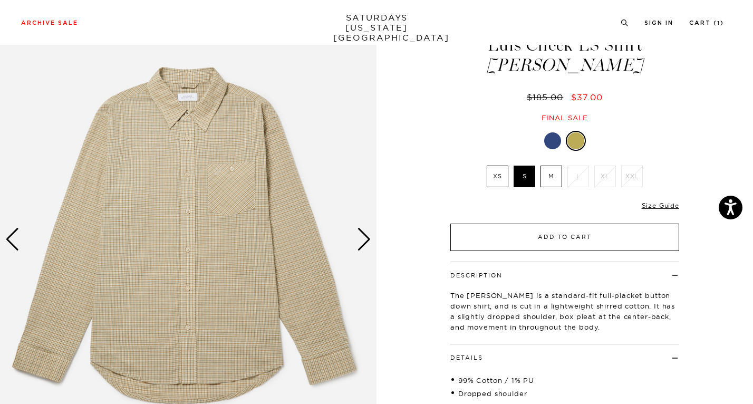
click at [533, 241] on button "Add to Cart" at bounding box center [564, 237] width 229 height 27
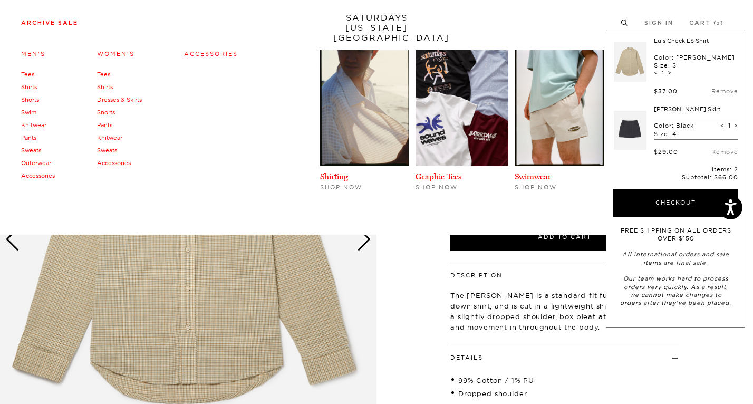
click at [32, 100] on link "Shorts" at bounding box center [30, 99] width 18 height 7
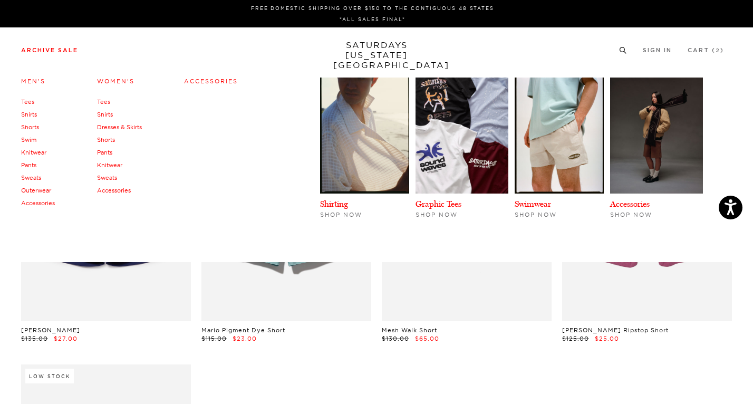
click at [35, 154] on link "Knitwear" at bounding box center [33, 152] width 25 height 7
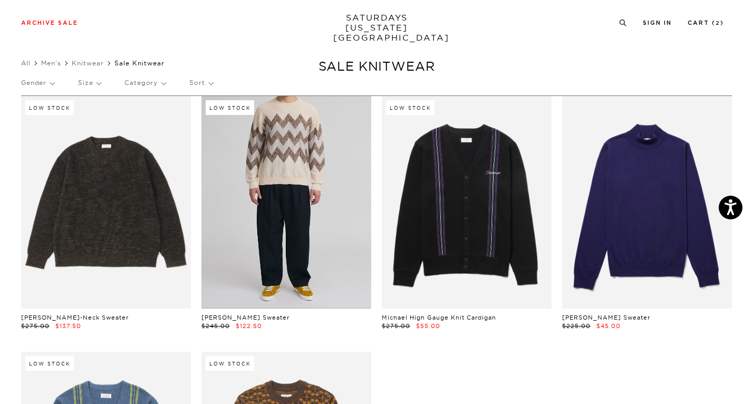
scroll to position [9, 0]
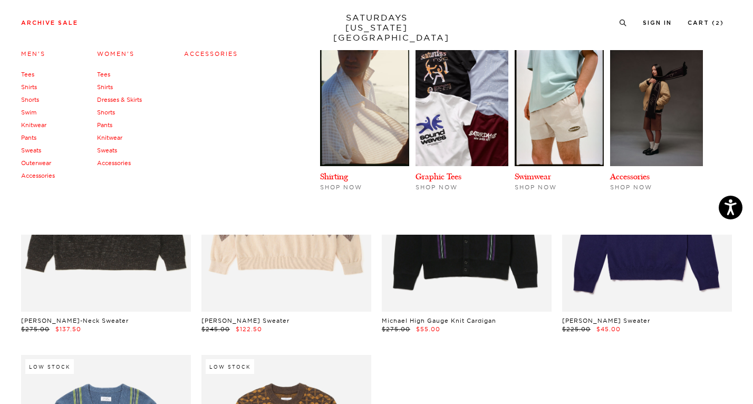
click at [27, 138] on link "Pants" at bounding box center [28, 137] width 15 height 7
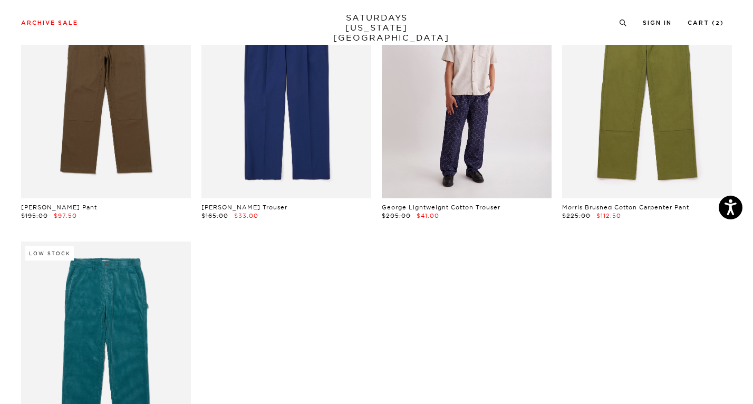
scroll to position [635, 0]
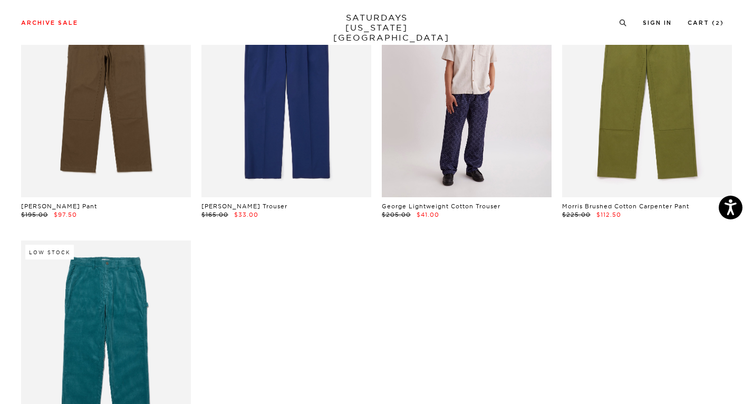
click at [464, 145] on link at bounding box center [467, 91] width 170 height 213
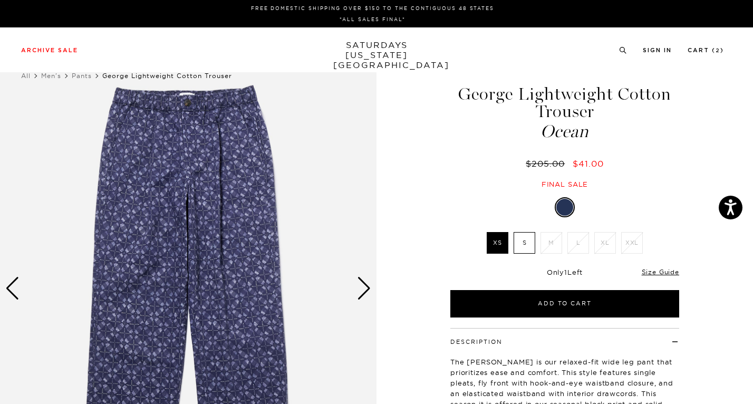
click at [366, 301] on img at bounding box center [188, 288] width 377 height 471
click at [367, 286] on div "Next slide" at bounding box center [364, 288] width 14 height 23
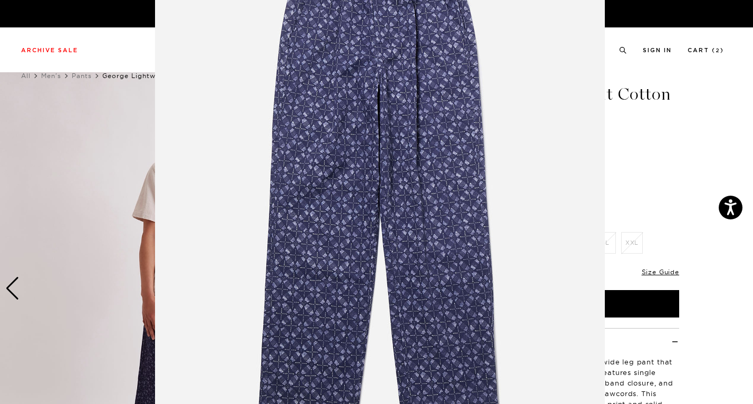
scroll to position [74, 0]
click at [713, 211] on figure at bounding box center [376, 202] width 753 height 404
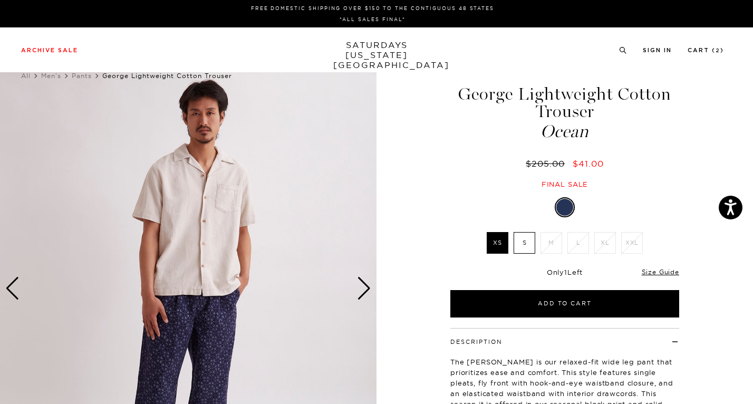
scroll to position [0, 0]
click at [366, 286] on div "Next slide" at bounding box center [364, 288] width 14 height 23
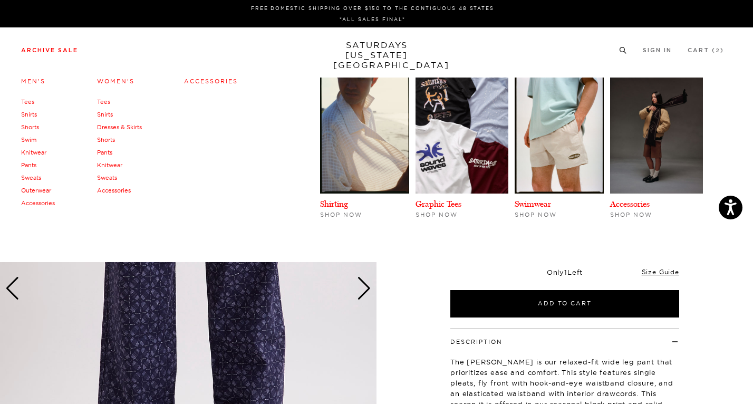
click at [34, 180] on link "Sweats" at bounding box center [31, 177] width 20 height 7
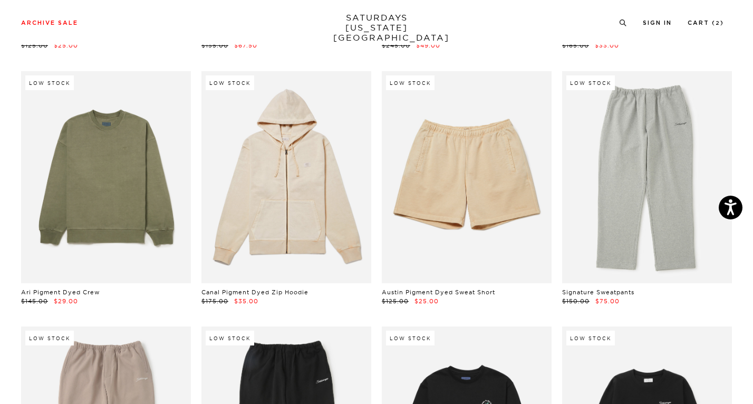
scroll to position [803, 0]
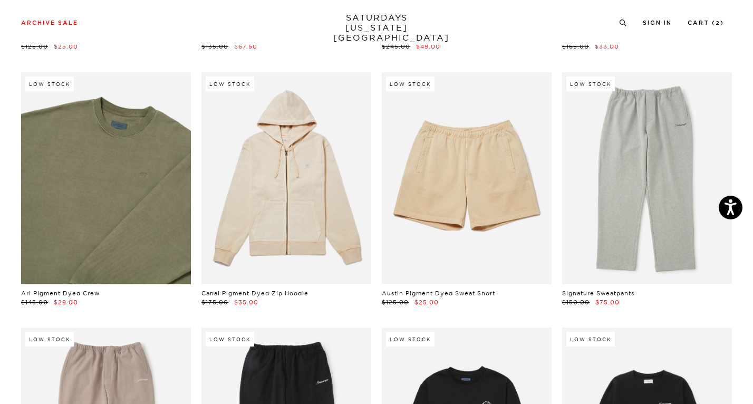
click at [136, 209] on link at bounding box center [106, 178] width 170 height 213
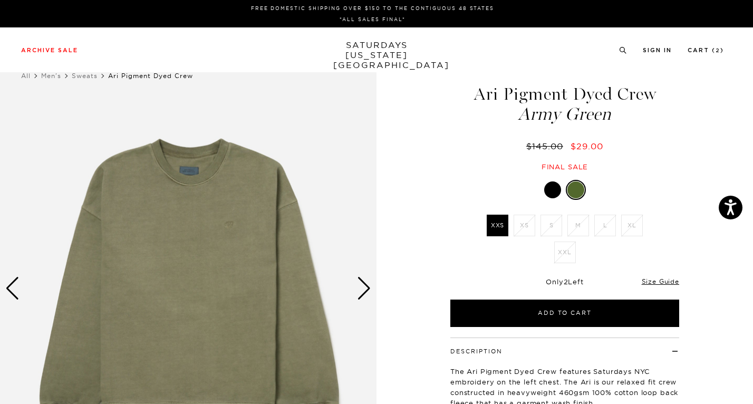
click at [557, 191] on div at bounding box center [552, 189] width 17 height 17
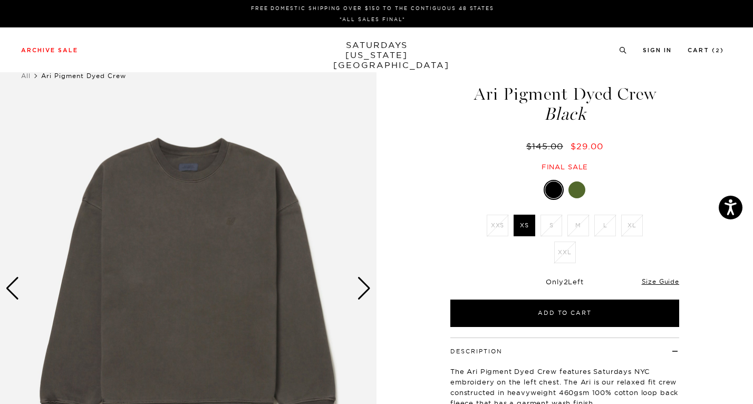
click at [369, 290] on div "Next slide" at bounding box center [364, 288] width 14 height 23
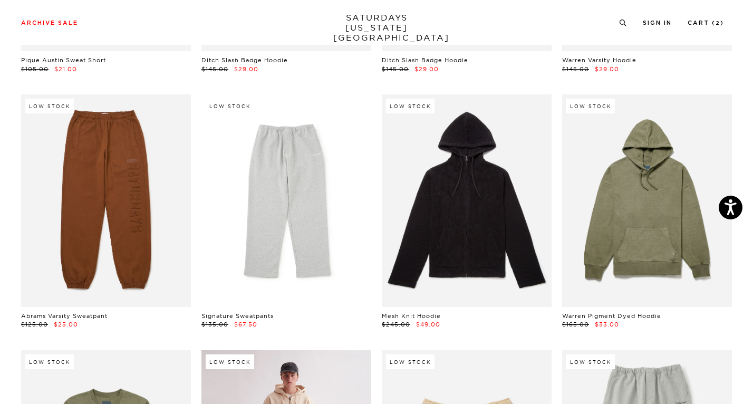
scroll to position [491, 0]
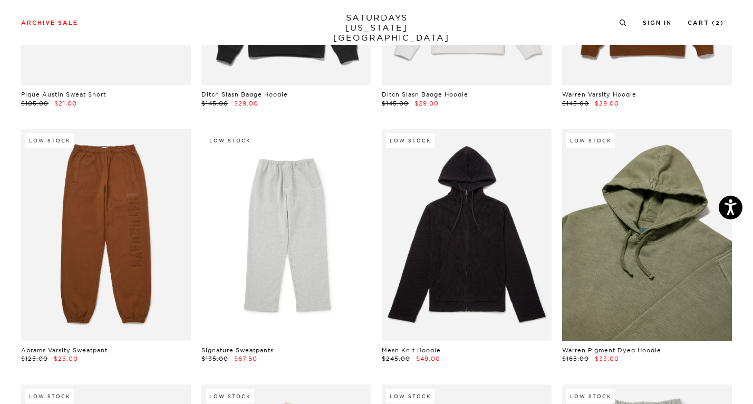
click at [637, 276] on link at bounding box center [647, 235] width 170 height 213
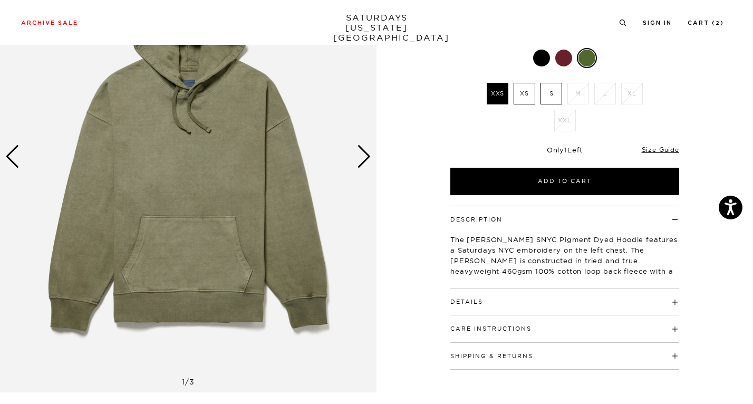
scroll to position [132, 0]
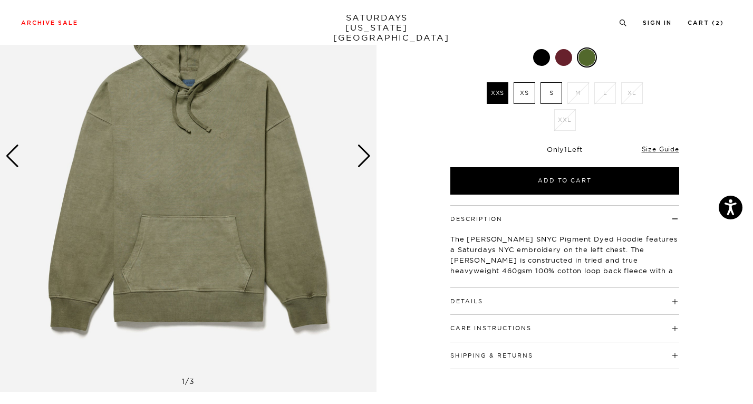
click at [376, 168] on img at bounding box center [188, 156] width 377 height 471
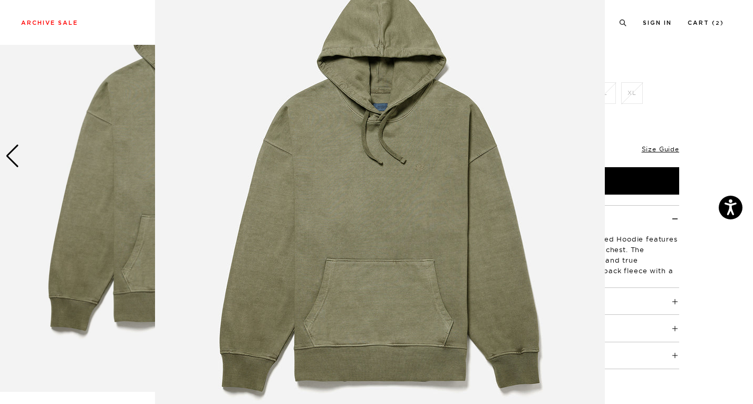
scroll to position [80, 0]
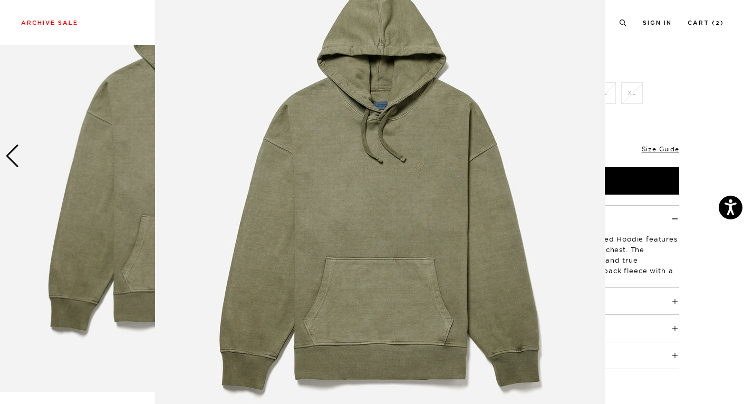
click at [636, 264] on figure at bounding box center [376, 202] width 753 height 404
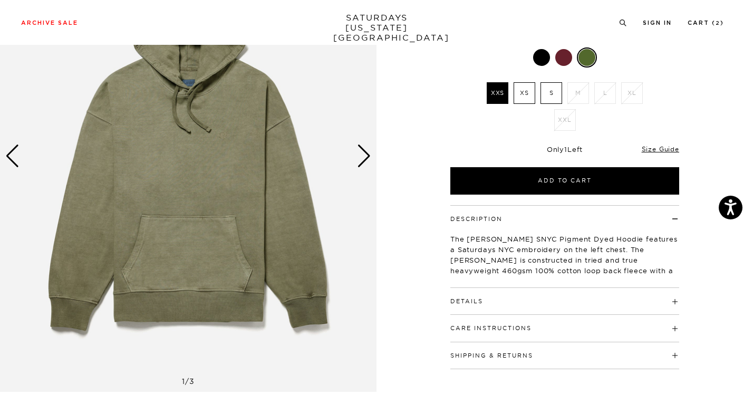
click at [362, 158] on div "Next slide" at bounding box center [364, 156] width 14 height 23
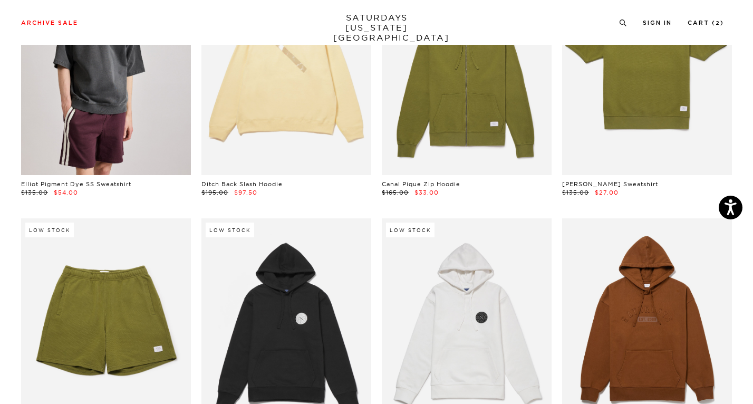
scroll to position [147, 0]
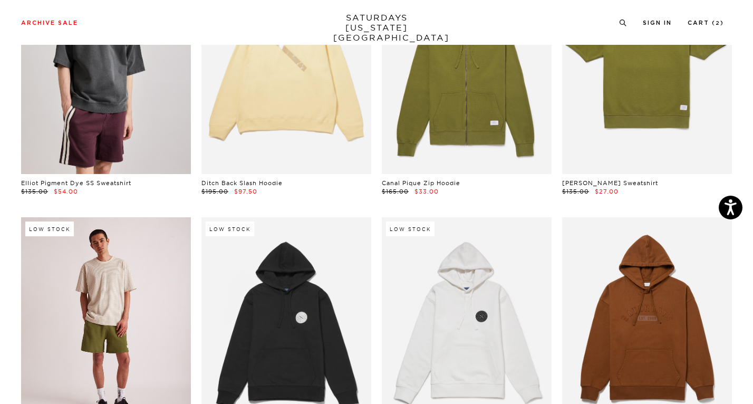
click at [152, 295] on link at bounding box center [106, 323] width 170 height 213
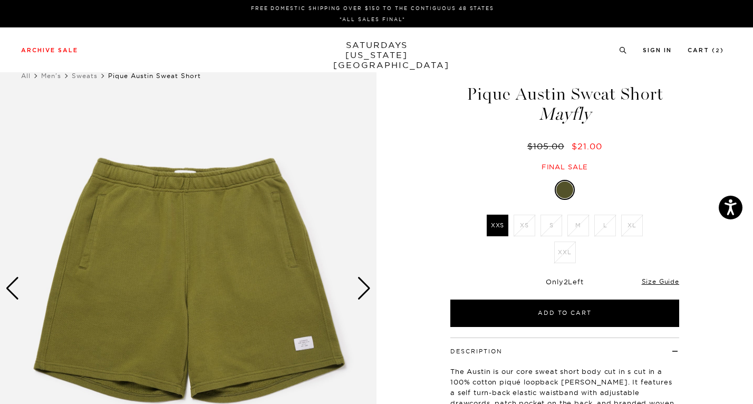
click at [361, 289] on div "Next slide" at bounding box center [364, 288] width 14 height 23
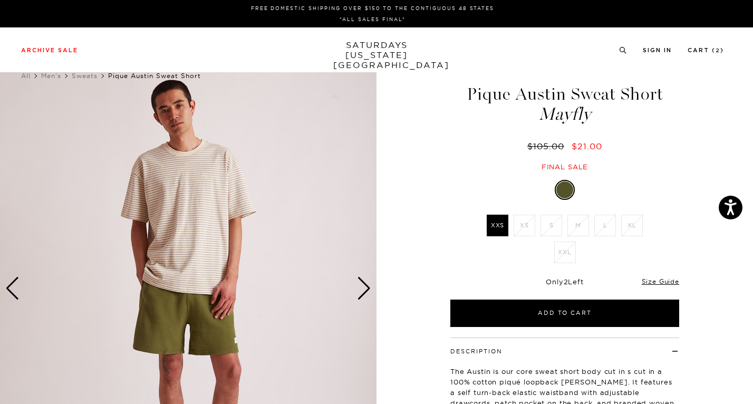
click at [361, 289] on div "Next slide" at bounding box center [364, 288] width 14 height 23
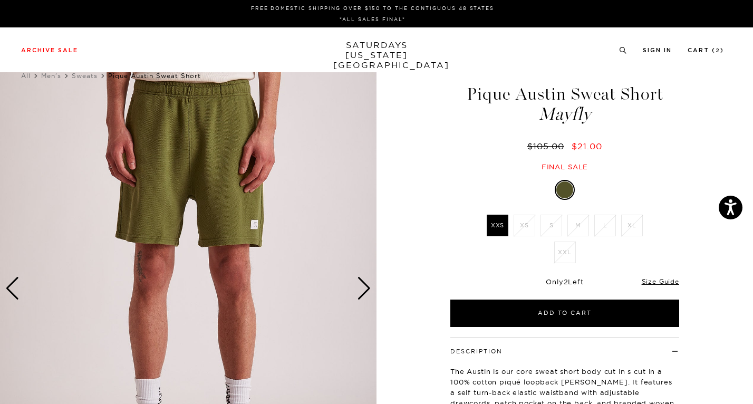
click at [361, 289] on div "Next slide" at bounding box center [364, 288] width 14 height 23
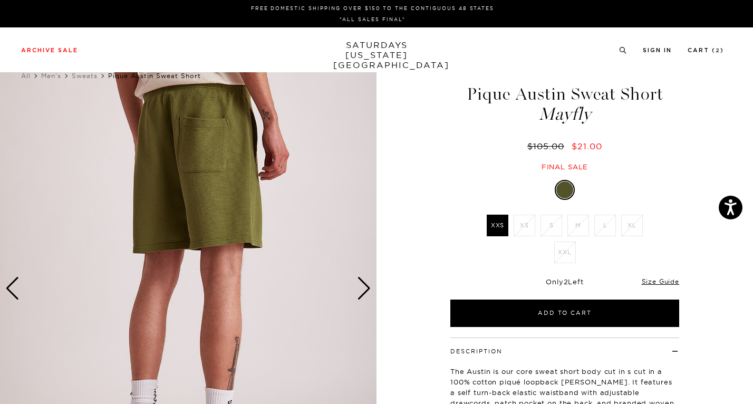
click at [361, 289] on div "Next slide" at bounding box center [364, 288] width 14 height 23
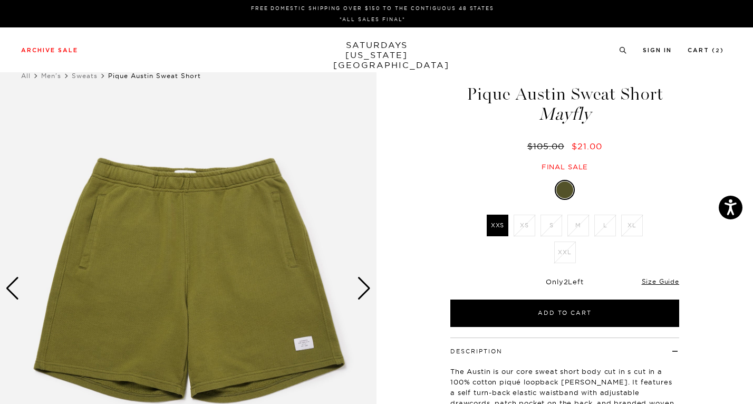
click at [361, 289] on div "Next slide" at bounding box center [364, 288] width 14 height 23
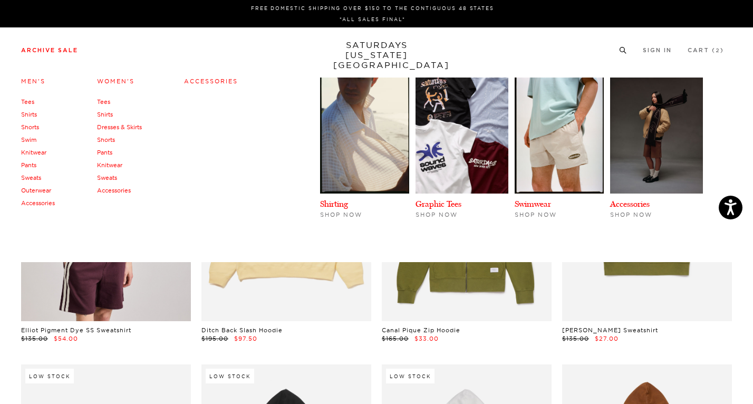
click at [37, 191] on link "Outerwear" at bounding box center [36, 190] width 30 height 7
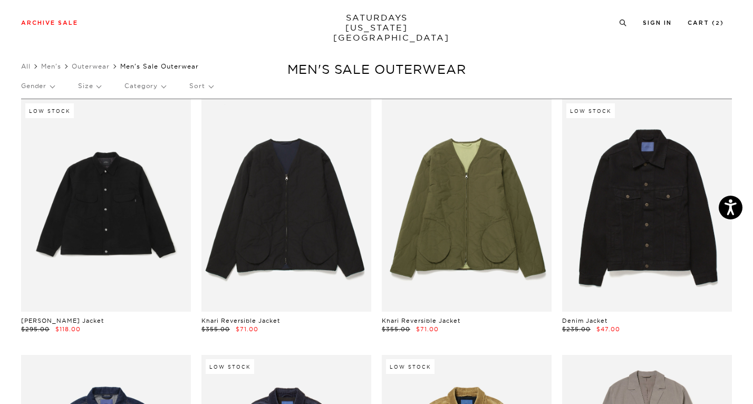
scroll to position [5, 0]
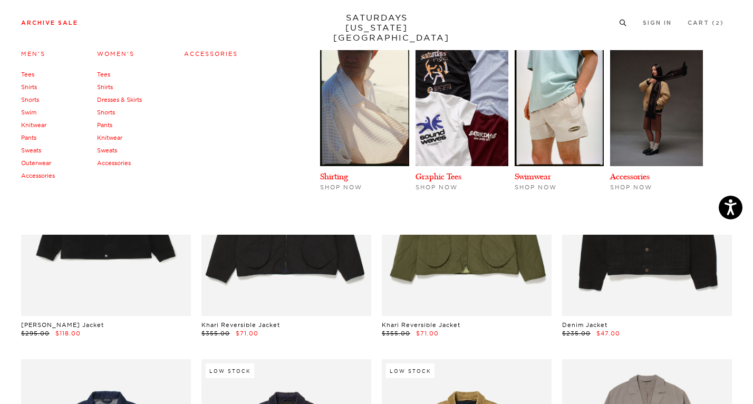
click at [36, 175] on link "Accessories" at bounding box center [38, 175] width 34 height 7
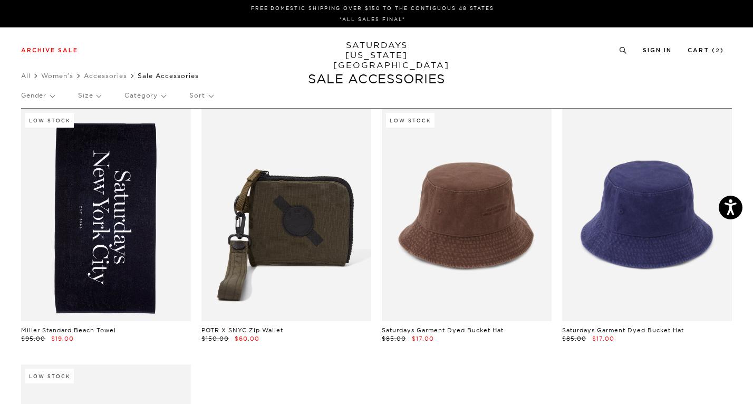
click at [396, 65] on div "Archive Sale Men's Tees Shirts Shorts Swim Knitwear Pants Sweats Women's" at bounding box center [376, 49] width 753 height 45
click at [386, 53] on link "SATURDAYS [US_STATE][GEOGRAPHIC_DATA]" at bounding box center [376, 55] width 87 height 30
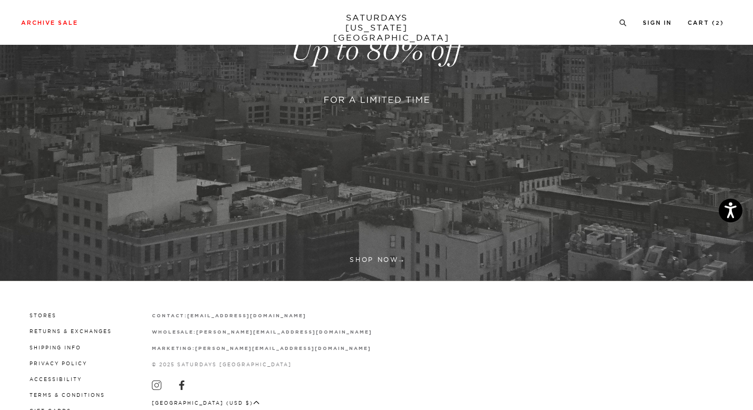
scroll to position [303, 0]
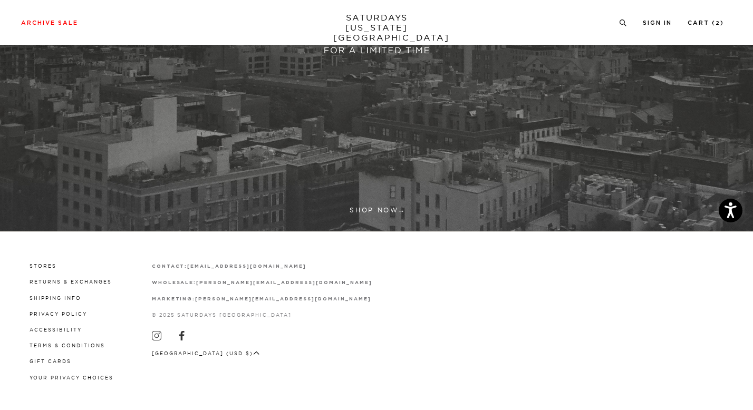
click at [374, 198] on link at bounding box center [376, 1] width 753 height 461
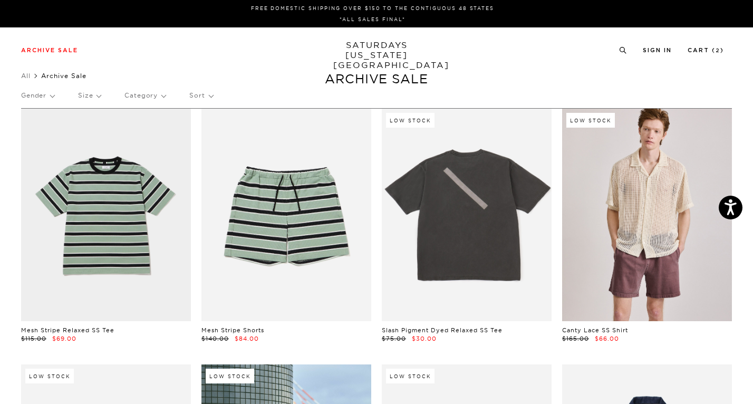
click at [44, 95] on p "Gender" at bounding box center [37, 95] width 33 height 24
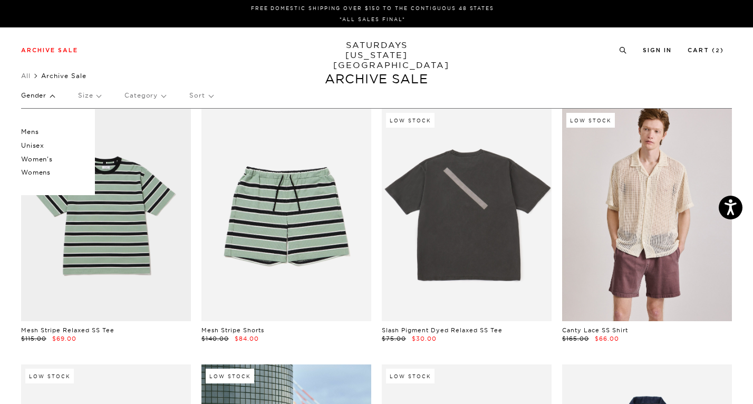
click at [33, 171] on p "Womens" at bounding box center [52, 173] width 63 height 14
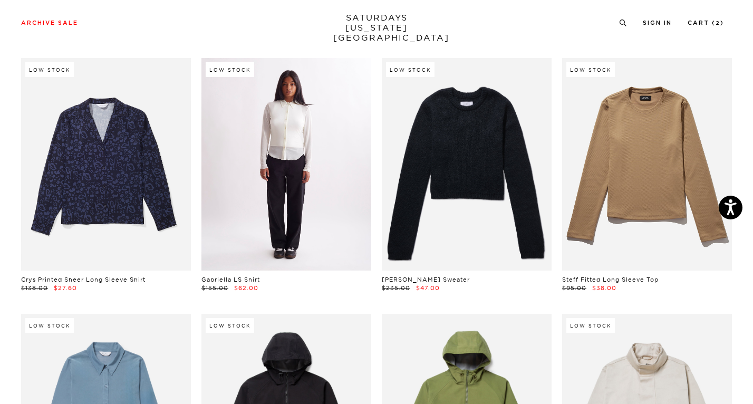
scroll to position [97, 0]
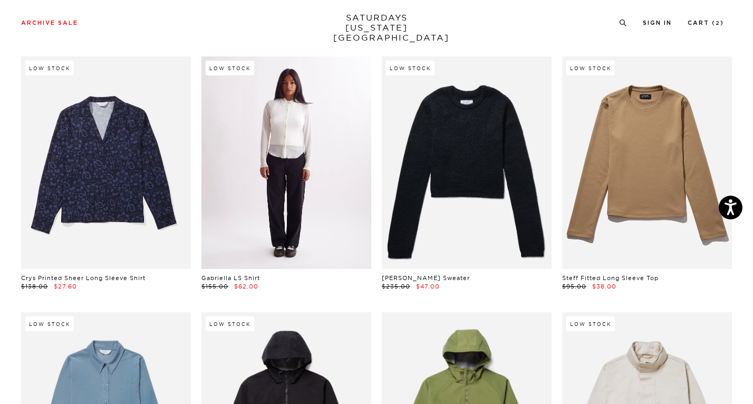
click at [334, 176] on link at bounding box center [286, 162] width 170 height 213
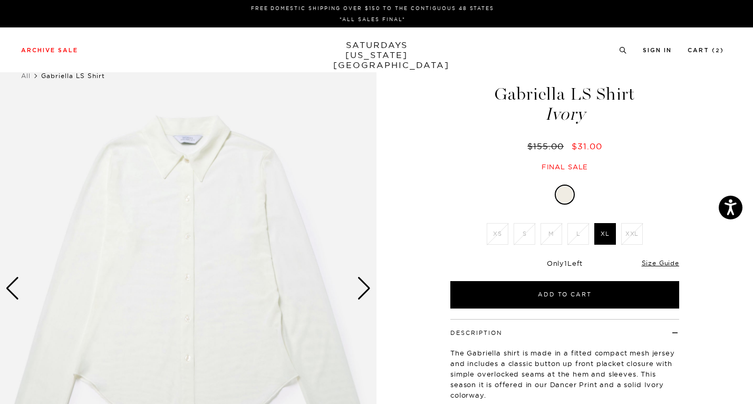
click at [378, 302] on div "1 / 5" at bounding box center [376, 288] width 753 height 471
click at [366, 293] on div "Next slide" at bounding box center [364, 288] width 14 height 23
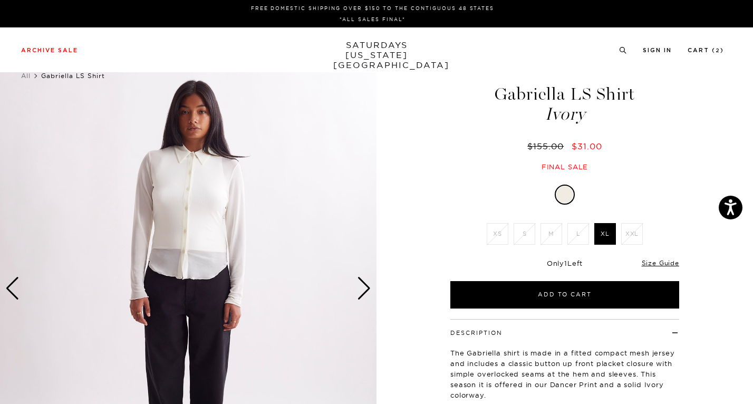
click at [365, 292] on div "Next slide" at bounding box center [364, 288] width 14 height 23
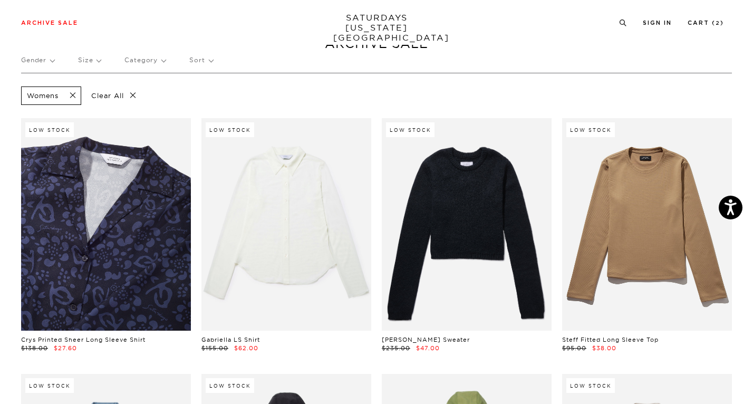
scroll to position [4, 0]
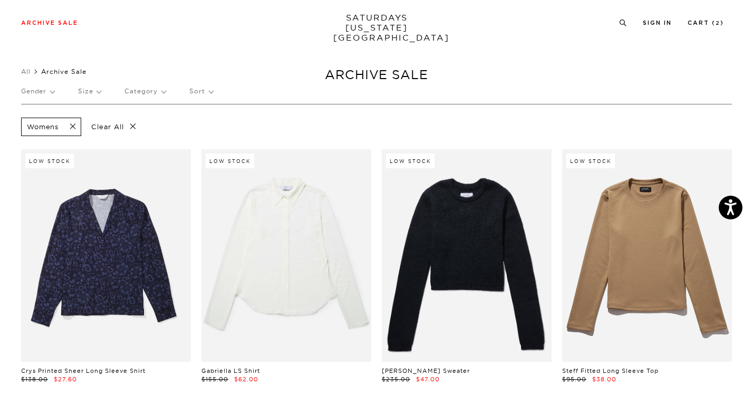
click at [75, 129] on span at bounding box center [70, 127] width 22 height 10
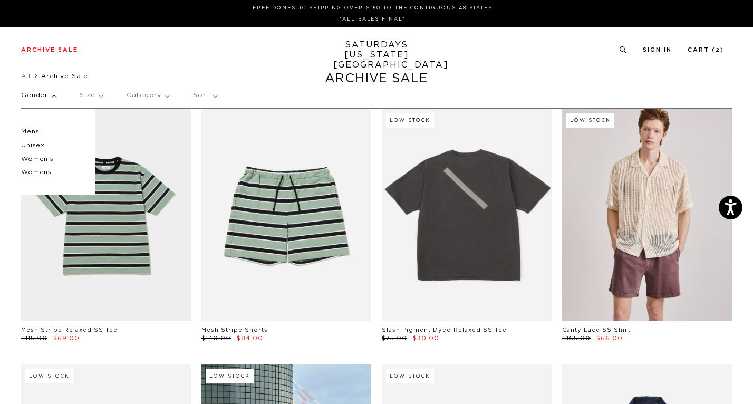
click at [44, 156] on p "Women's" at bounding box center [52, 159] width 63 height 14
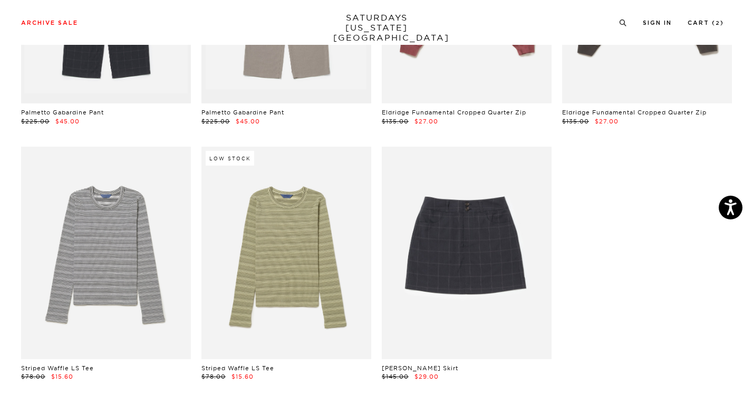
scroll to position [520, 0]
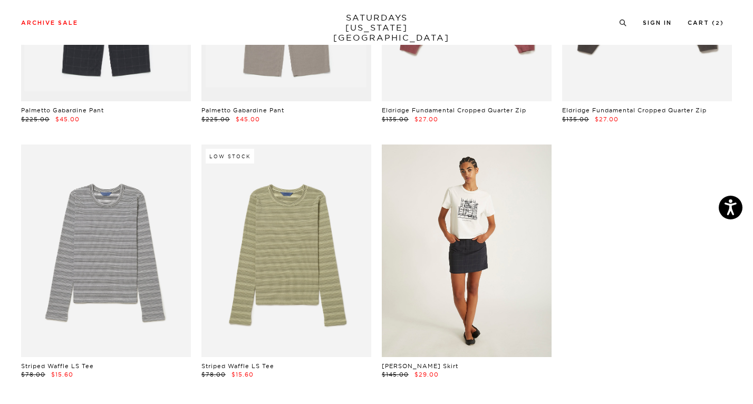
click at [535, 267] on link at bounding box center [467, 251] width 170 height 213
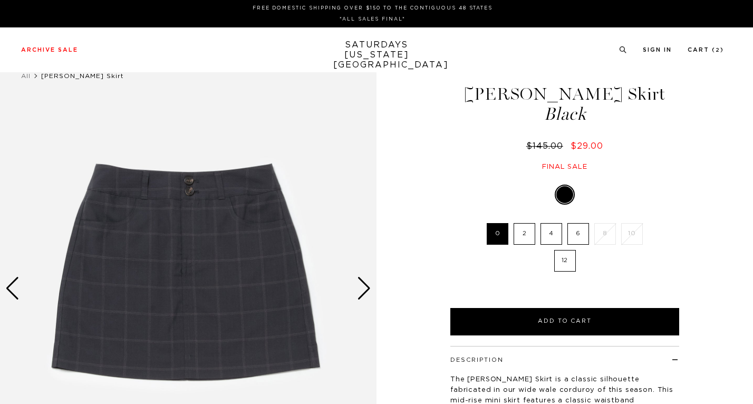
click at [552, 234] on label "4" at bounding box center [552, 234] width 22 height 22
click at [0, 0] on input "4" at bounding box center [0, 0] width 0 height 0
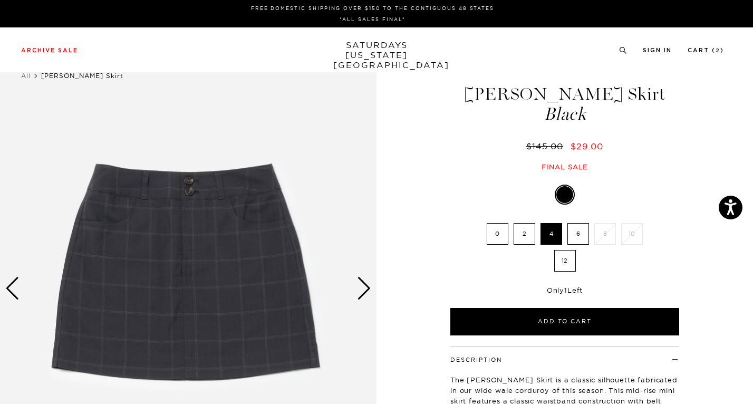
click at [579, 229] on label "6" at bounding box center [579, 234] width 22 height 22
click at [0, 0] on input "6" at bounding box center [0, 0] width 0 height 0
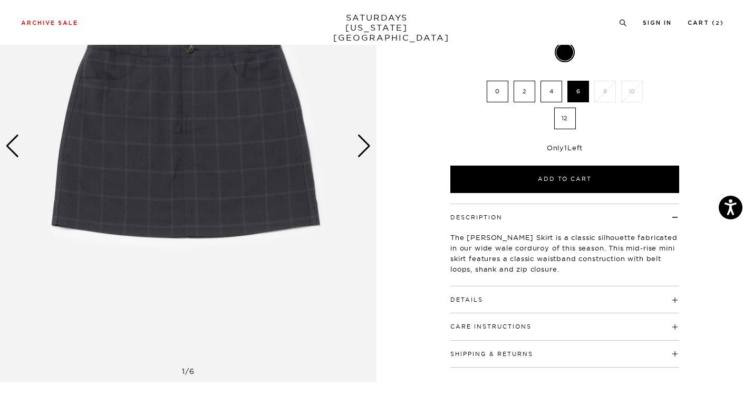
scroll to position [143, 0]
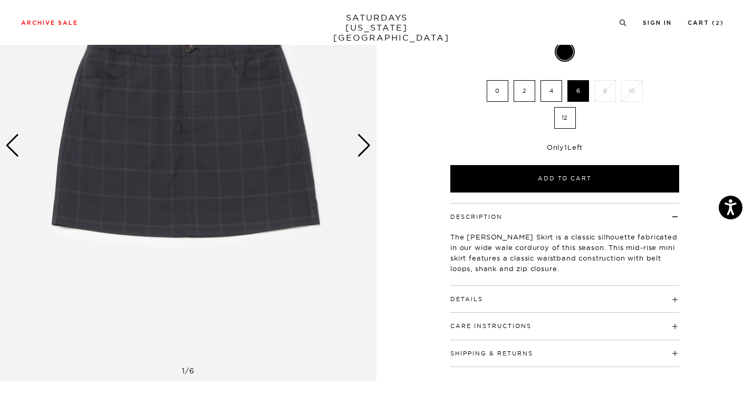
click at [497, 303] on h4 "Details" at bounding box center [564, 294] width 229 height 17
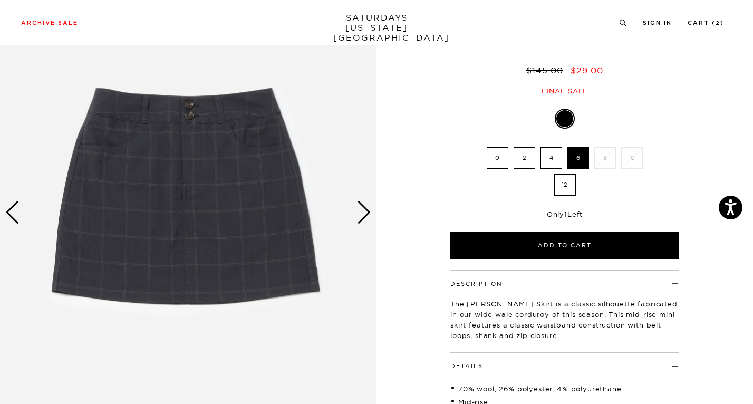
scroll to position [75, 0]
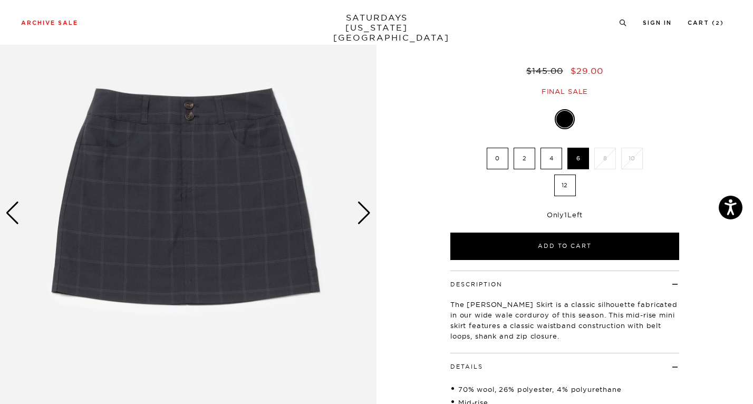
click at [363, 220] on div "Next slide" at bounding box center [364, 212] width 14 height 23
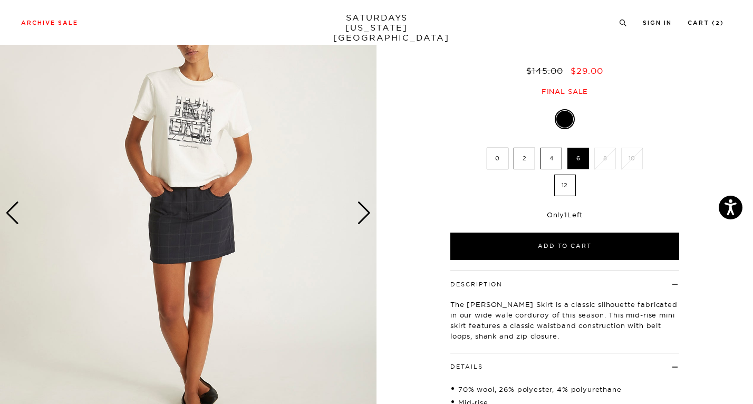
scroll to position [0, 0]
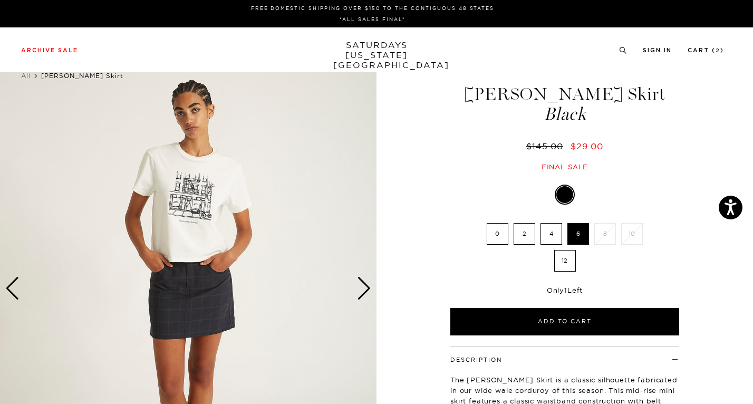
click at [710, 42] on div "Archive Sale Men's Tees Shirts Shorts Swim Knitwear Pants Sweats Women's" at bounding box center [376, 49] width 753 height 45
click at [710, 50] on link "Cart ( 2 )" at bounding box center [706, 50] width 36 height 6
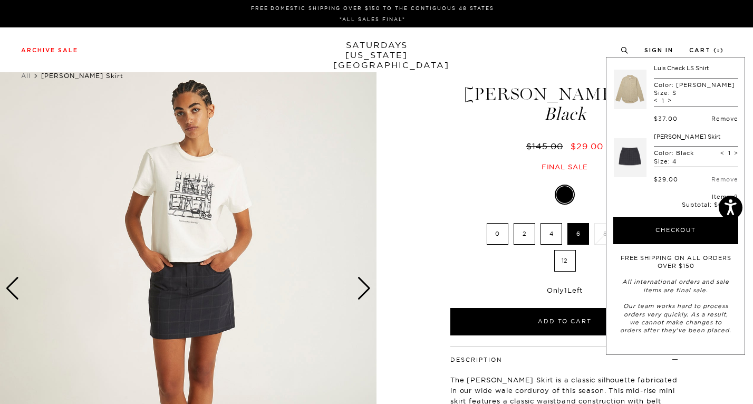
click at [712, 115] on link "Remove" at bounding box center [725, 118] width 27 height 7
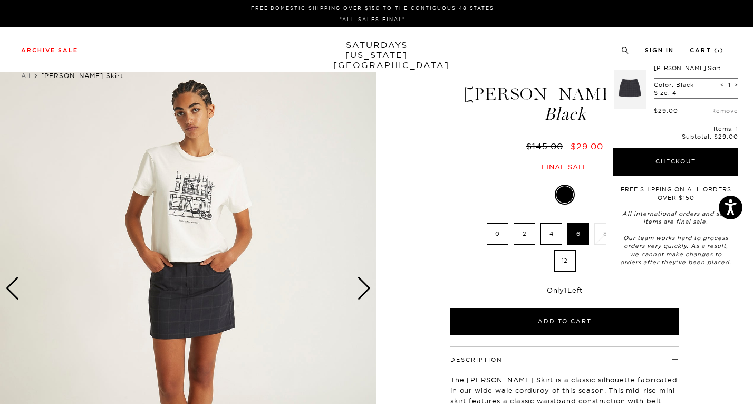
click at [458, 188] on div "Black 0 2 4 6 8 10 12 SELECT A SIZE 0 2 4 6 8 10 12 ▾ 0 2 4" at bounding box center [565, 260] width 264 height 149
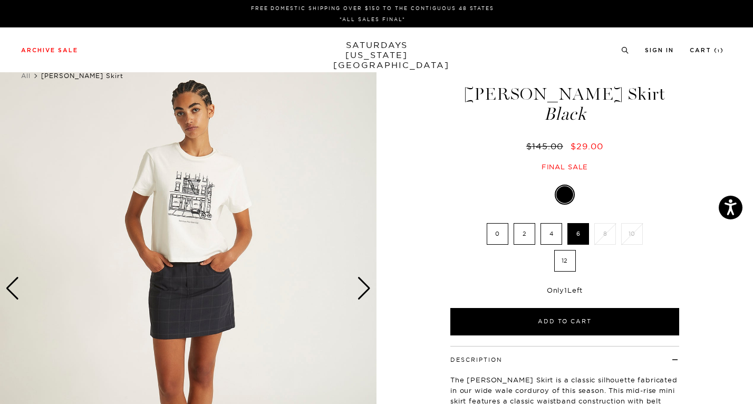
click at [548, 236] on label "4" at bounding box center [552, 234] width 22 height 22
click at [0, 0] on input "4" at bounding box center [0, 0] width 0 height 0
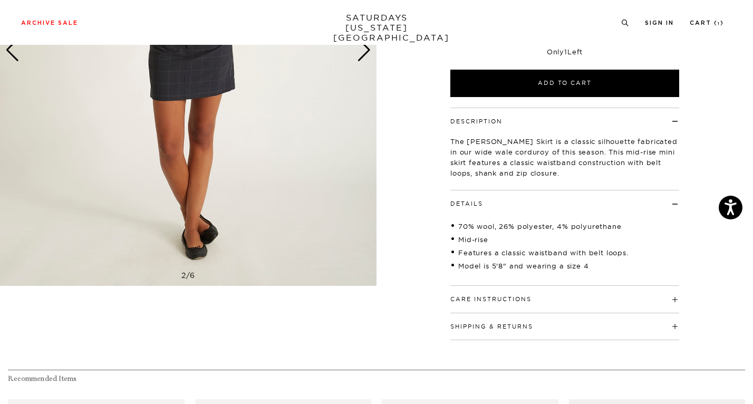
scroll to position [239, 0]
click at [534, 302] on h4 "Care Instructions" at bounding box center [564, 293] width 229 height 17
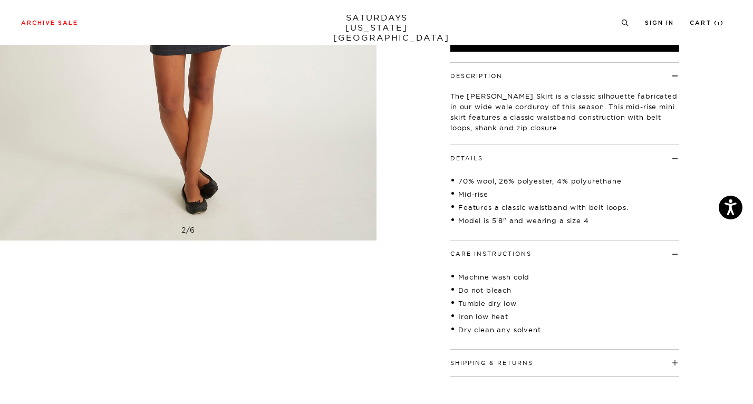
scroll to position [303, 0]
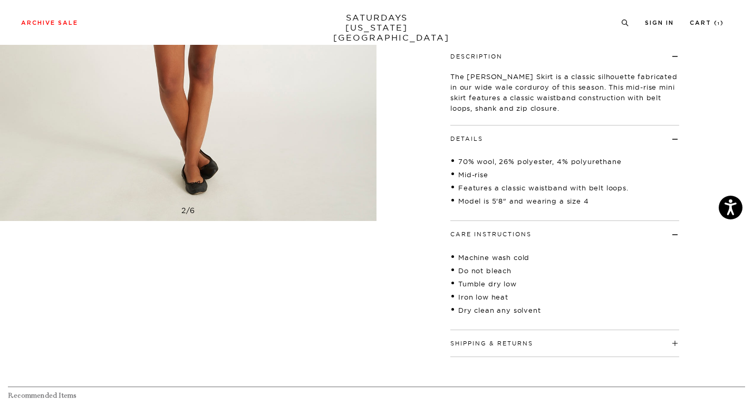
click at [521, 341] on button "Shipping & Returns" at bounding box center [491, 344] width 83 height 6
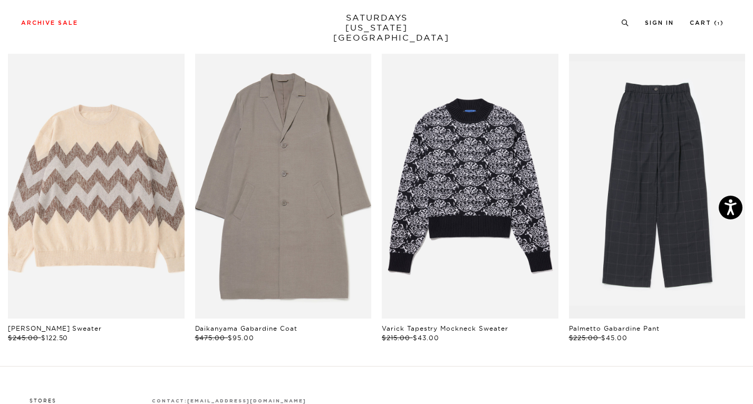
scroll to position [727, 0]
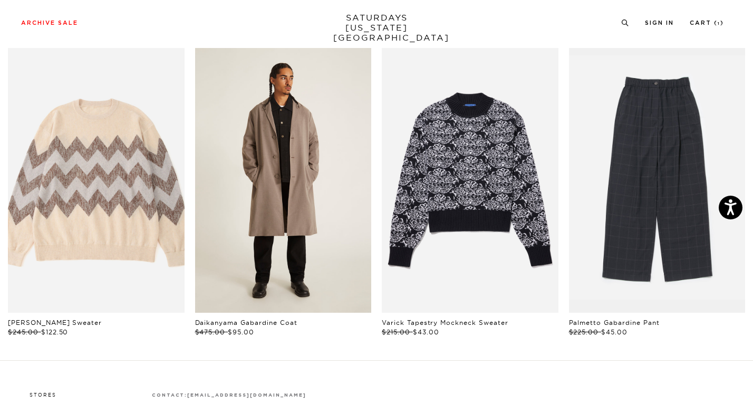
click at [278, 184] on link "files/U32417CO01-TAUPE_04.jpg" at bounding box center [283, 180] width 177 height 265
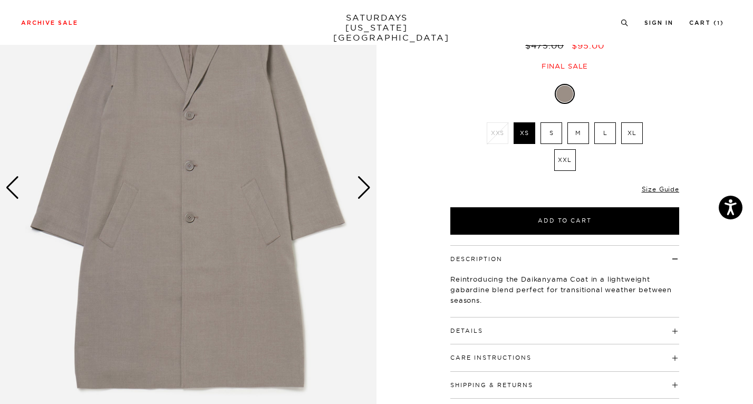
click at [357, 187] on div "Next slide" at bounding box center [364, 187] width 14 height 23
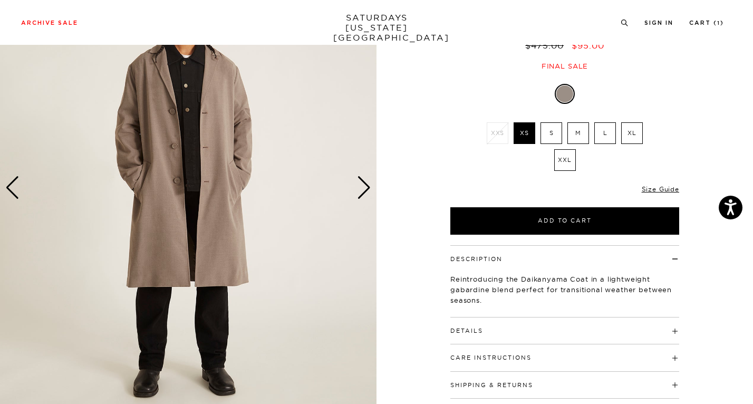
click at [357, 187] on div "Next slide" at bounding box center [364, 187] width 14 height 23
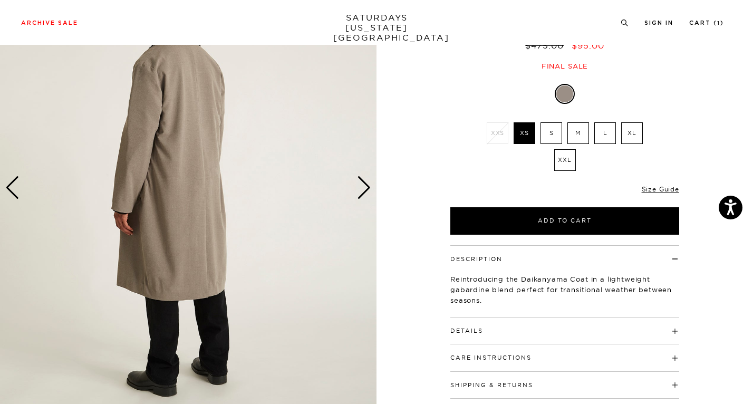
click at [357, 187] on div "Next slide" at bounding box center [364, 187] width 14 height 23
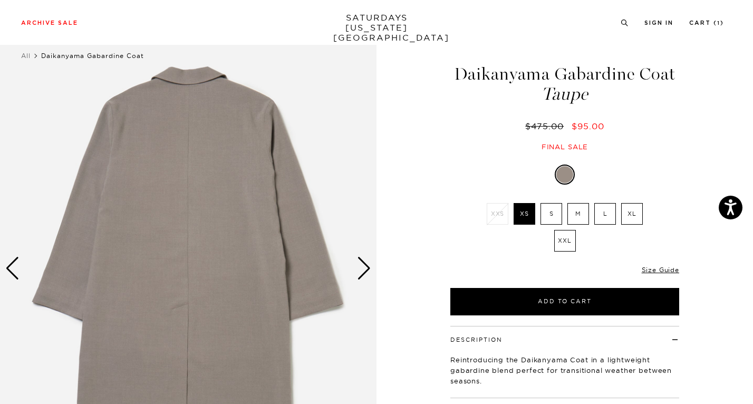
scroll to position [15, 0]
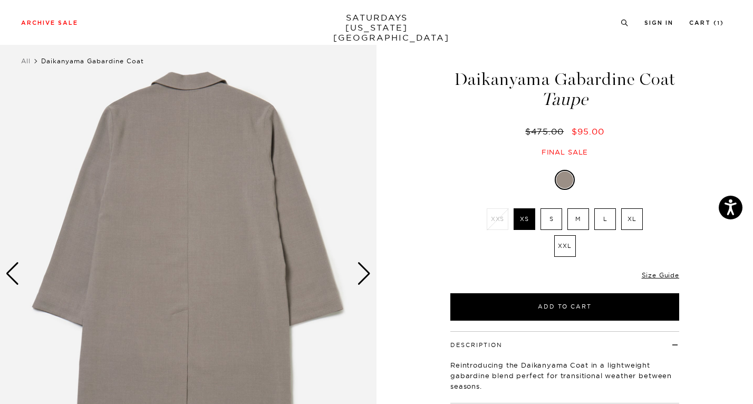
click at [367, 282] on div "Next slide" at bounding box center [364, 273] width 14 height 23
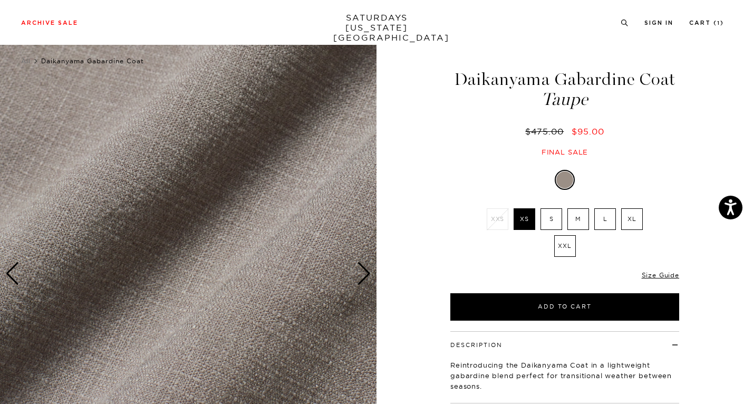
click at [367, 282] on div "Next slide" at bounding box center [364, 273] width 14 height 23
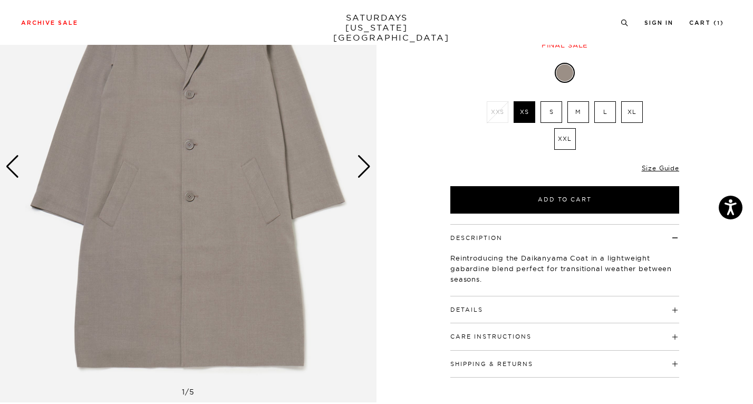
scroll to position [0, 0]
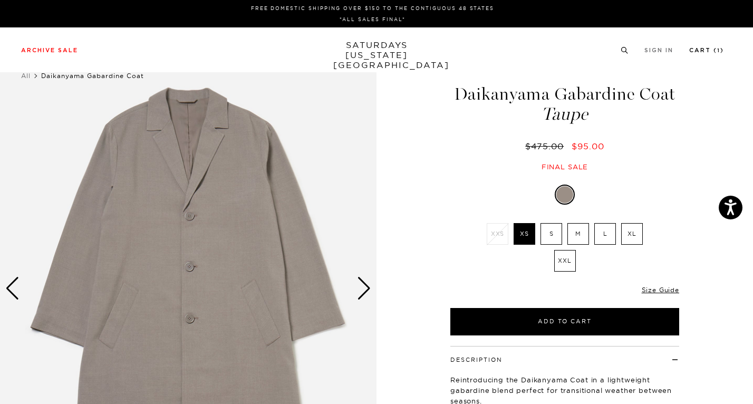
click at [713, 49] on link "Cart ( 1 )" at bounding box center [706, 50] width 35 height 6
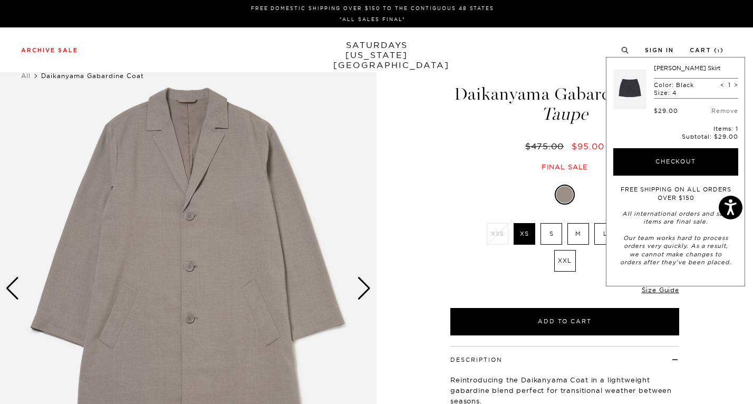
click at [466, 194] on div "Taupe XXS XS S M L XL XXL SELECT A SIZE XXS XS S M L XL XXL S" at bounding box center [565, 260] width 264 height 149
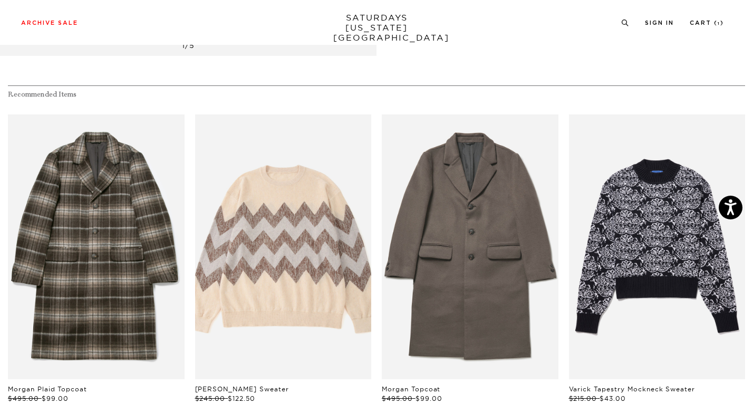
scroll to position [502, 0]
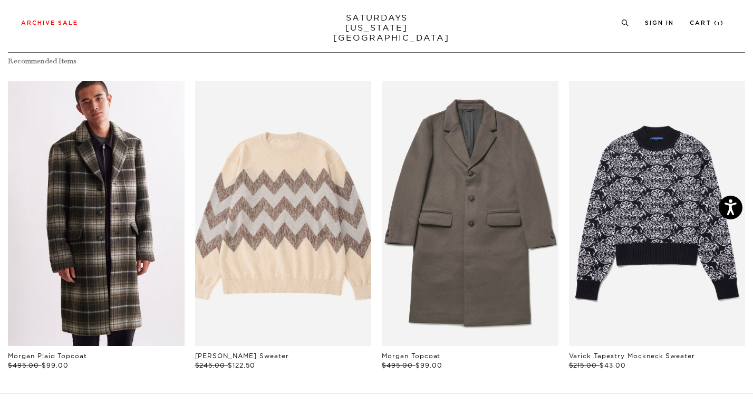
click at [104, 186] on link "files/U52317CO02-GANACHE_05_ec394502-c0a0-4f2a-959e-01a8b3f53f5c.jpg" at bounding box center [96, 213] width 177 height 265
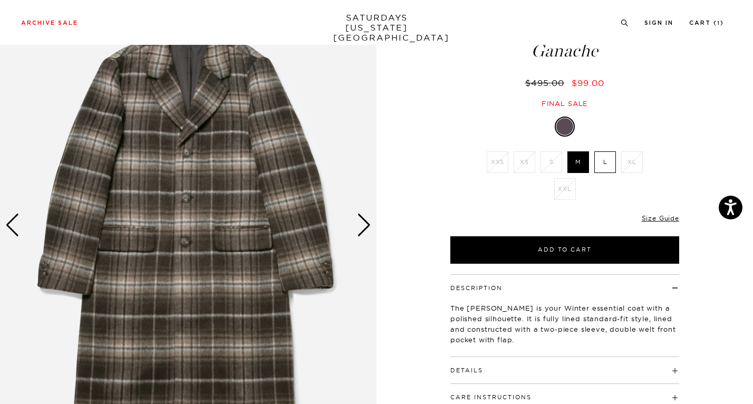
scroll to position [64, 0]
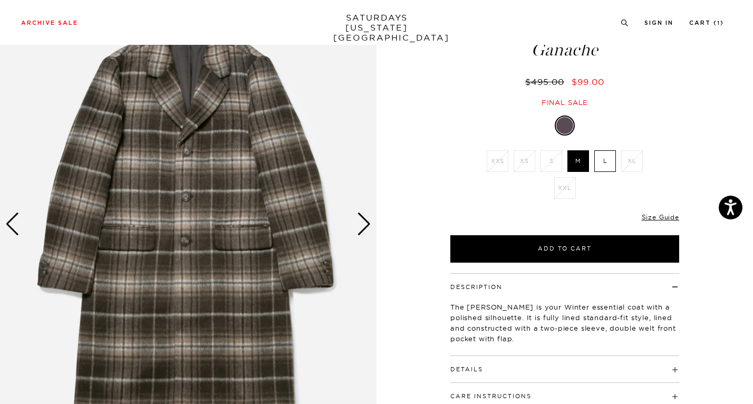
click at [362, 224] on div "Next slide" at bounding box center [364, 224] width 14 height 23
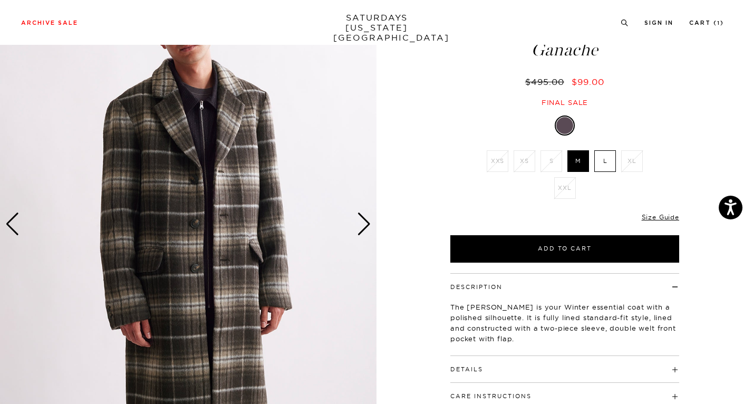
click at [361, 224] on div "Next slide" at bounding box center [364, 224] width 14 height 23
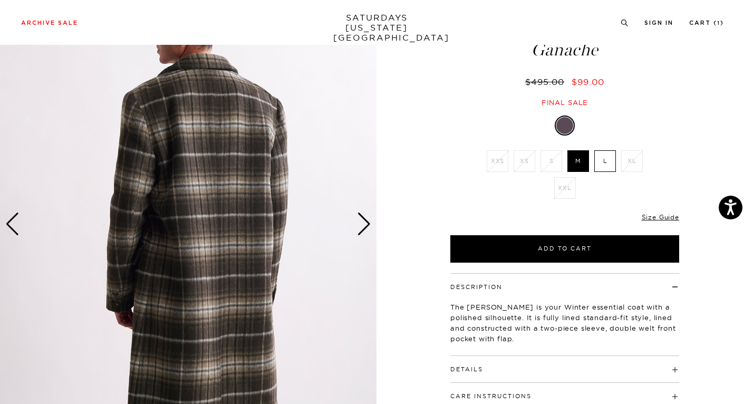
click at [358, 223] on div "Next slide" at bounding box center [364, 224] width 14 height 23
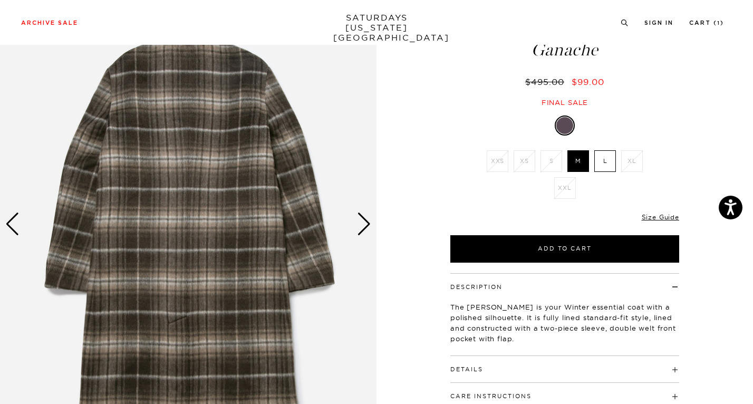
click at [358, 222] on div "Next slide" at bounding box center [364, 224] width 14 height 23
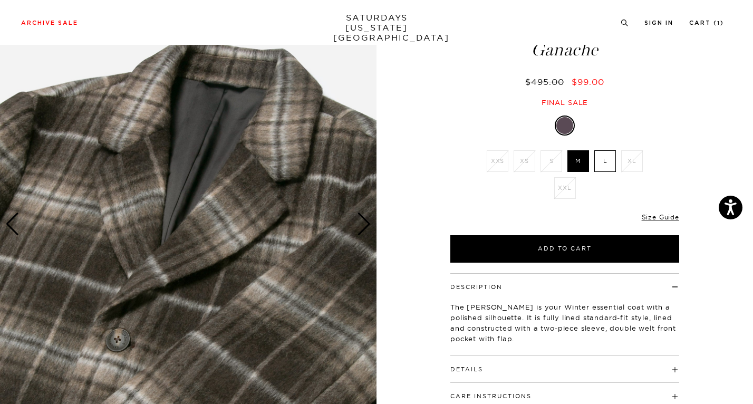
click at [358, 222] on div "Next slide" at bounding box center [364, 224] width 14 height 23
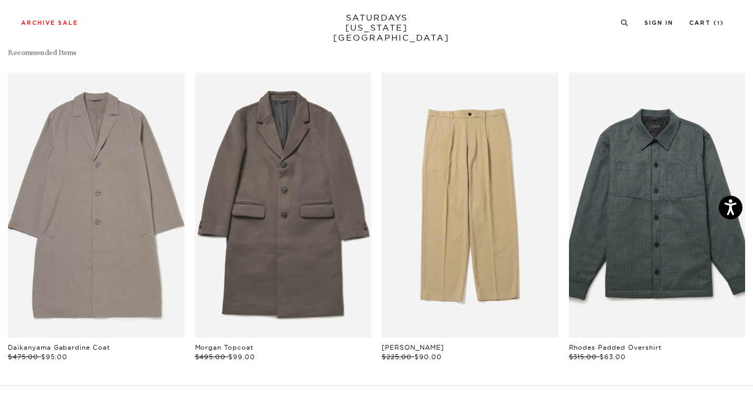
scroll to position [514, 0]
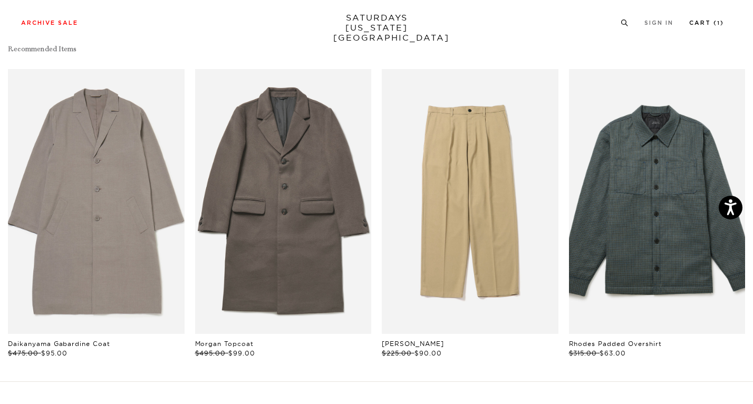
click at [724, 17] on li "Cart ( 1 )" at bounding box center [706, 21] width 35 height 9
click at [724, 22] on link "Cart ( 1 )" at bounding box center [706, 23] width 35 height 6
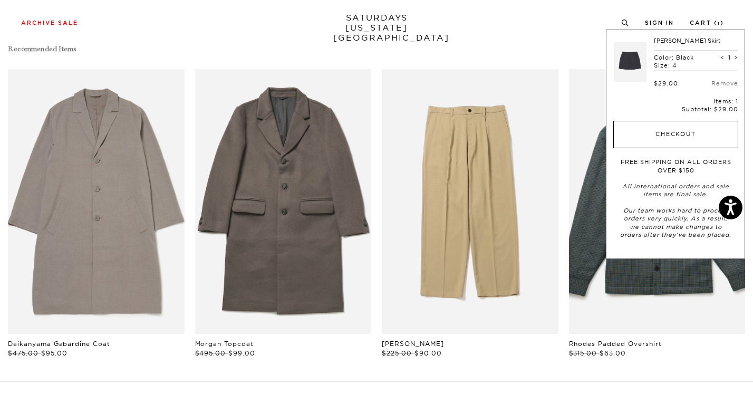
click at [699, 143] on button "Checkout" at bounding box center [675, 134] width 125 height 27
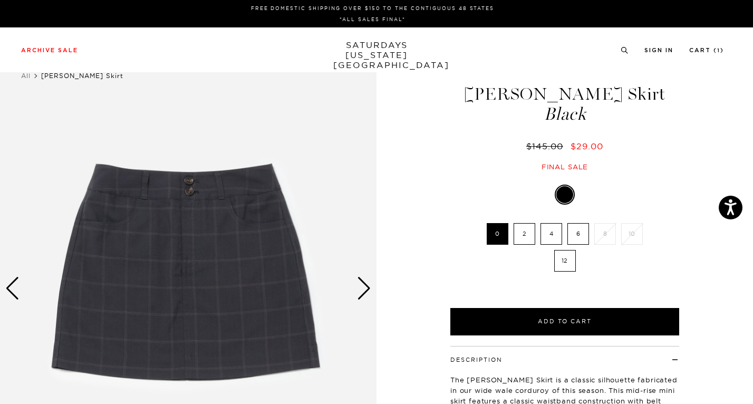
click at [575, 230] on label "6" at bounding box center [579, 234] width 22 height 22
click at [0, 0] on input "6" at bounding box center [0, 0] width 0 height 0
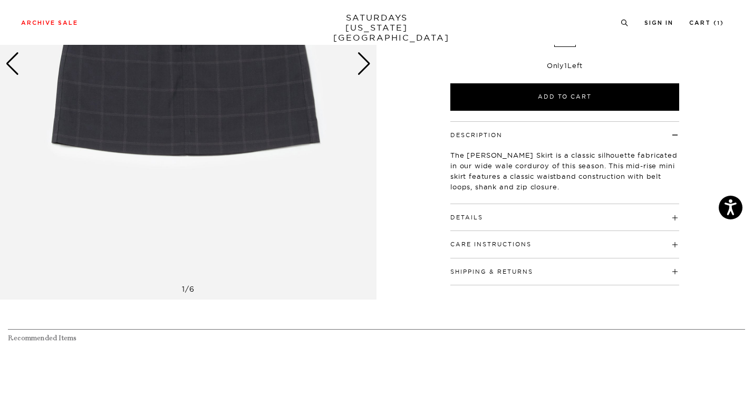
scroll to position [227, 0]
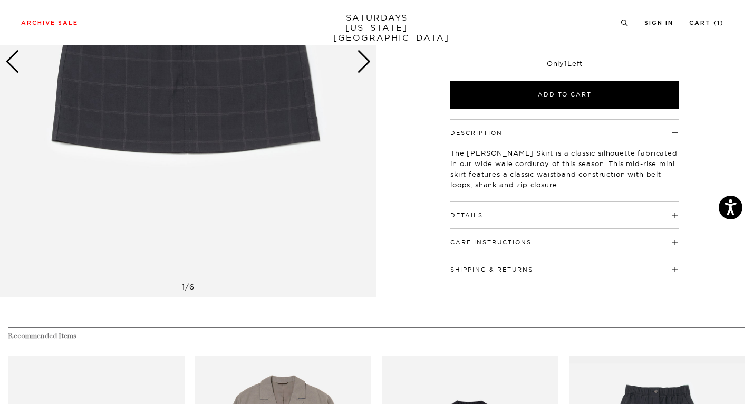
click at [558, 214] on h4 "Details" at bounding box center [564, 210] width 229 height 17
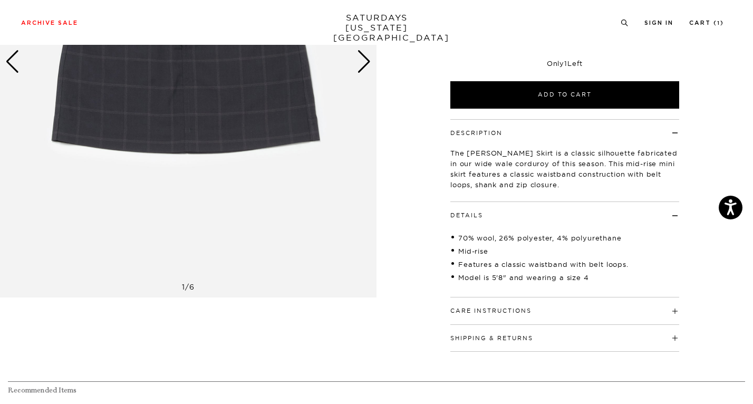
click at [558, 311] on h4 "Care Instructions" at bounding box center [564, 305] width 229 height 17
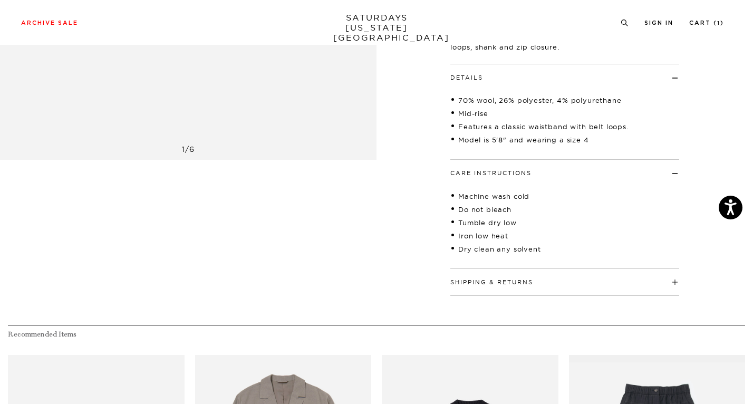
scroll to position [375, 0]
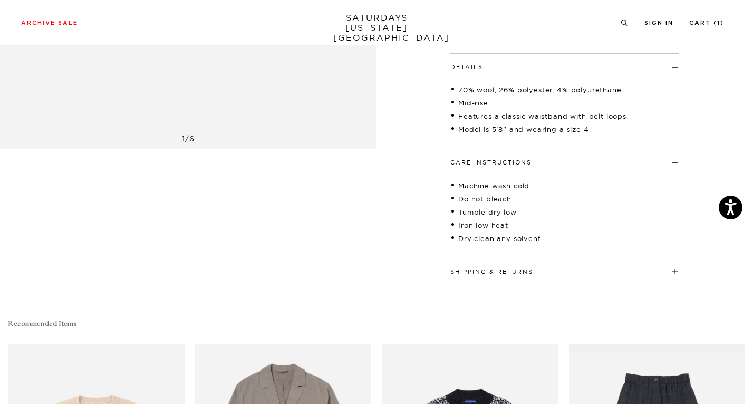
click at [550, 271] on h4 "Shipping & Returns" at bounding box center [564, 266] width 229 height 17
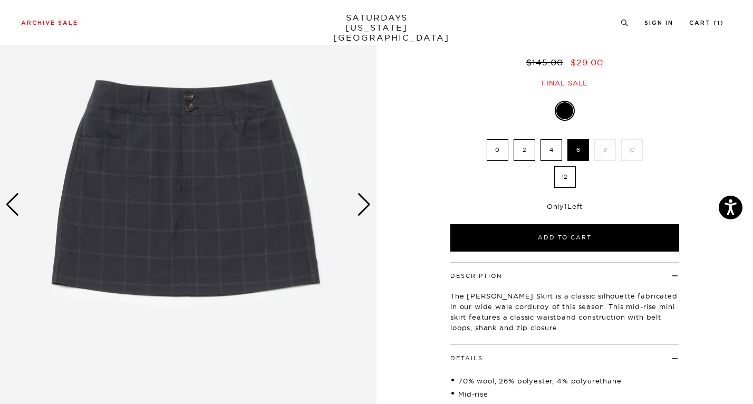
scroll to position [76, 0]
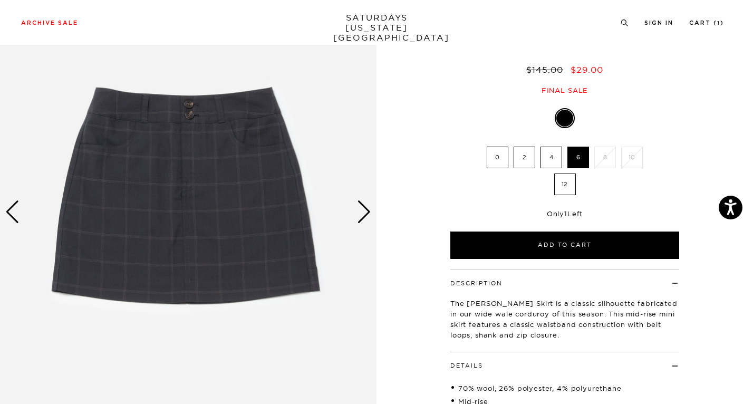
click at [368, 213] on div "Next slide" at bounding box center [364, 211] width 14 height 23
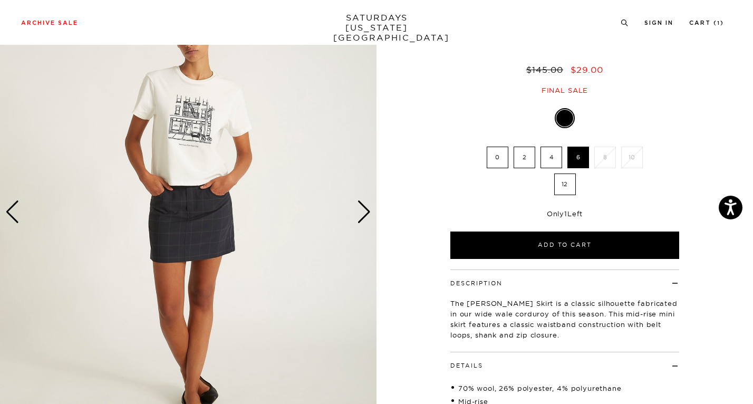
click at [363, 212] on div "Next slide" at bounding box center [364, 211] width 14 height 23
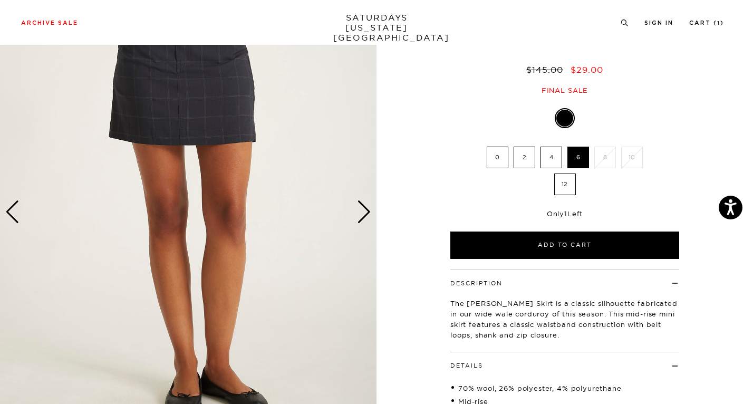
scroll to position [0, 0]
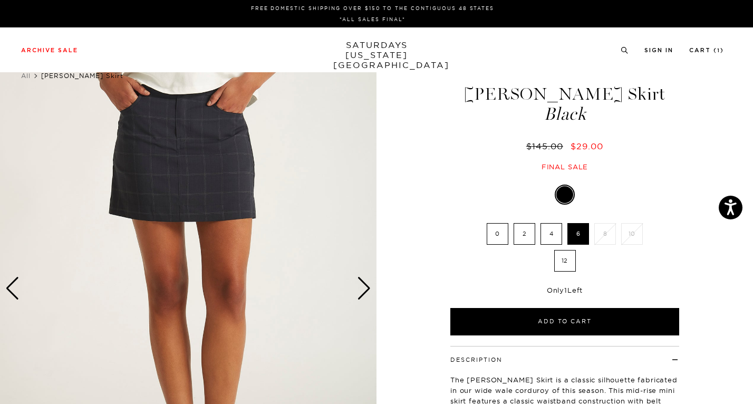
click at [363, 286] on div "Next slide" at bounding box center [364, 288] width 14 height 23
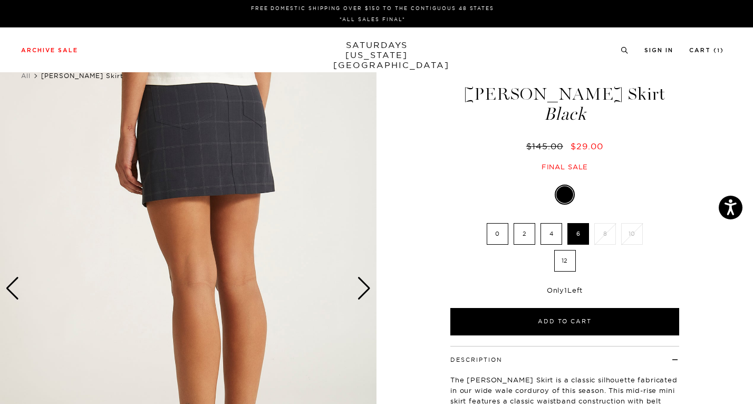
click at [363, 286] on div "Next slide" at bounding box center [364, 288] width 14 height 23
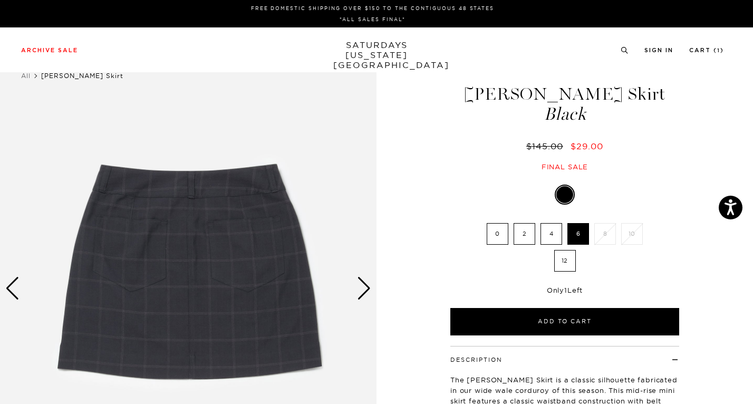
click at [363, 286] on div "Next slide" at bounding box center [364, 288] width 14 height 23
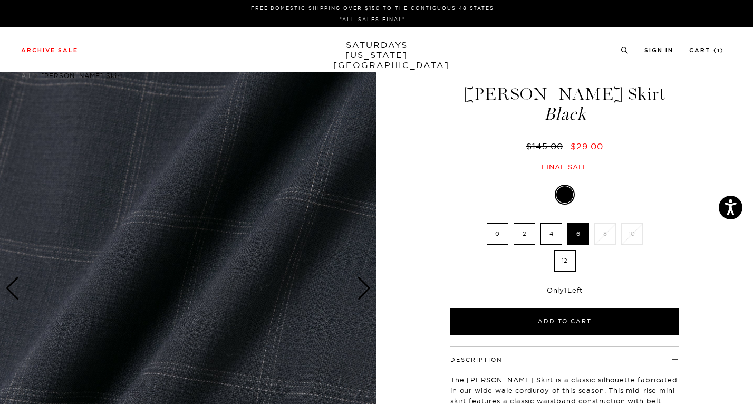
click at [363, 286] on div "Next slide" at bounding box center [364, 288] width 14 height 23
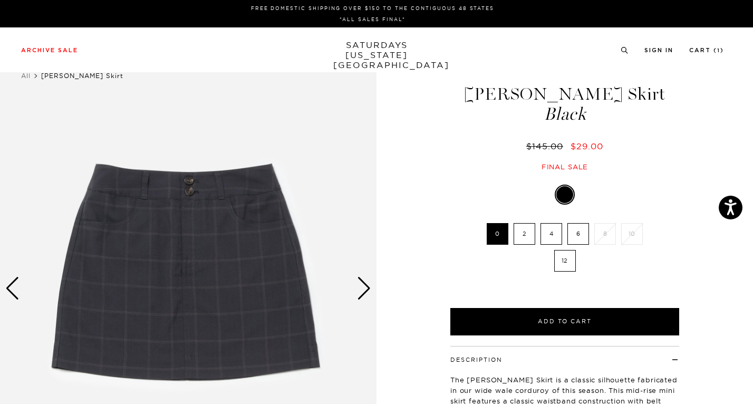
click at [358, 281] on div "Next slide" at bounding box center [364, 288] width 14 height 23
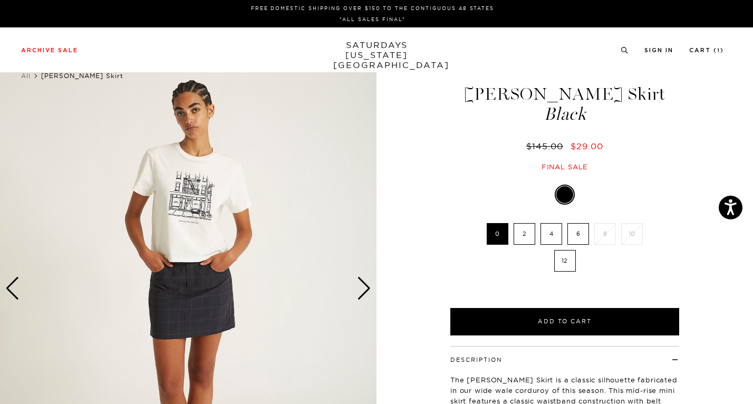
click at [358, 281] on div "Next slide" at bounding box center [364, 288] width 14 height 23
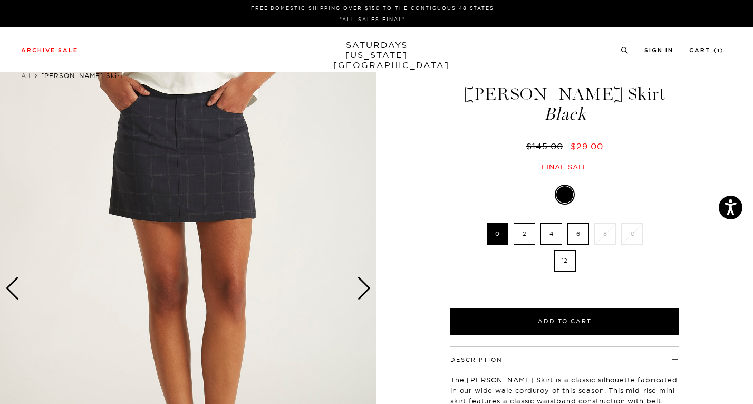
click at [358, 281] on div "Next slide" at bounding box center [364, 288] width 14 height 23
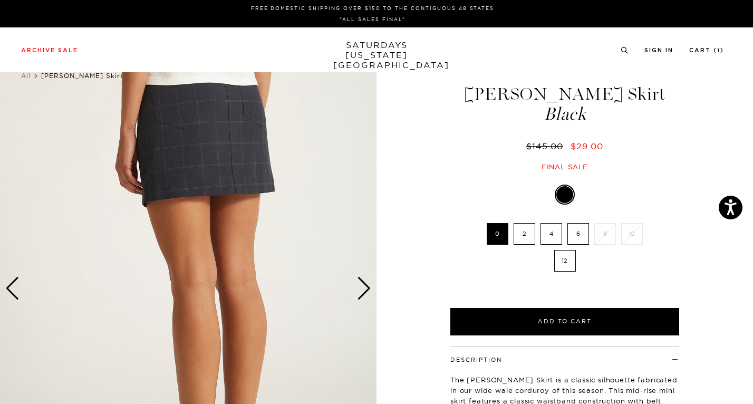
click at [358, 281] on div "Next slide" at bounding box center [364, 288] width 14 height 23
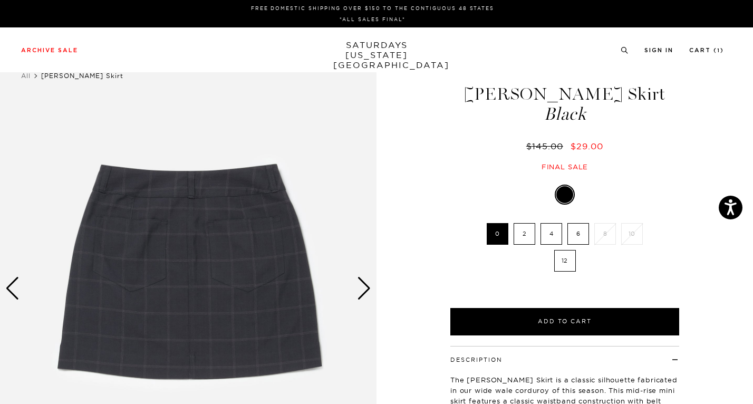
click at [358, 281] on div "Next slide" at bounding box center [364, 288] width 14 height 23
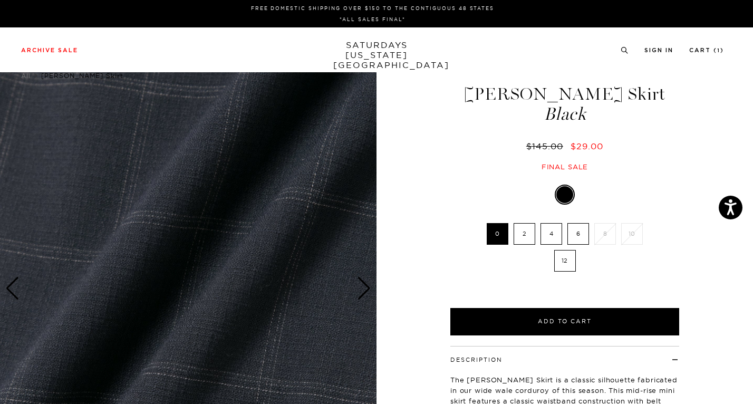
click at [358, 281] on div "Next slide" at bounding box center [364, 288] width 14 height 23
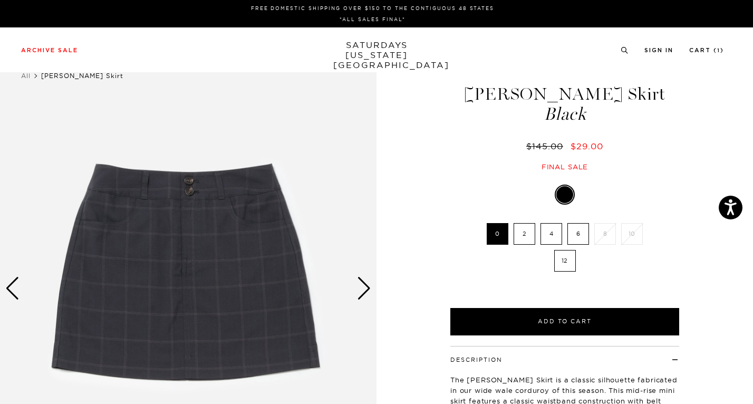
click at [358, 281] on div "Next slide" at bounding box center [364, 288] width 14 height 23
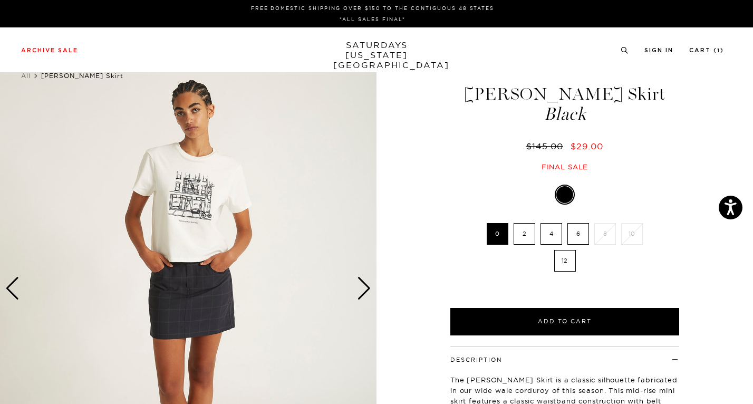
click at [358, 281] on div "Next slide" at bounding box center [364, 288] width 14 height 23
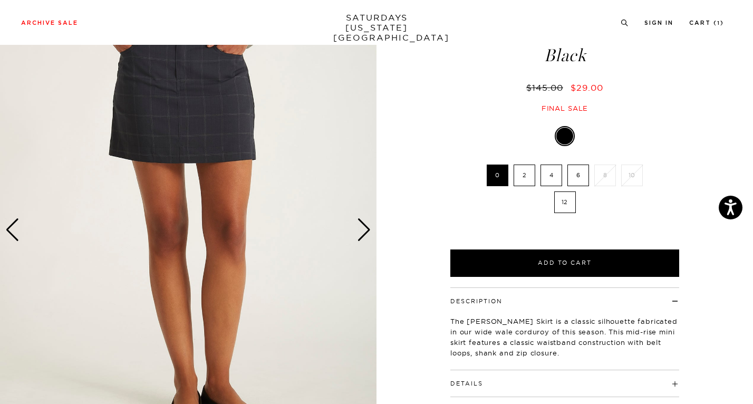
scroll to position [54, 0]
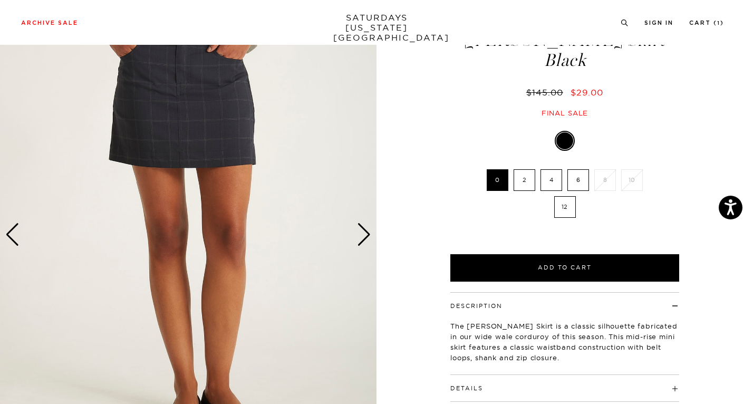
click at [366, 237] on div "Next slide" at bounding box center [364, 234] width 14 height 23
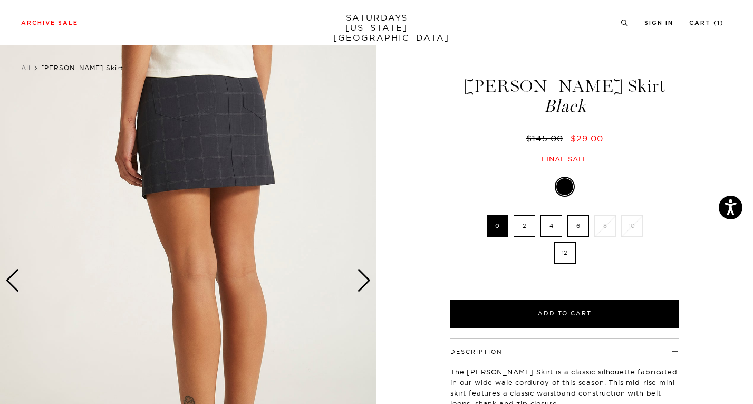
scroll to position [4, 0]
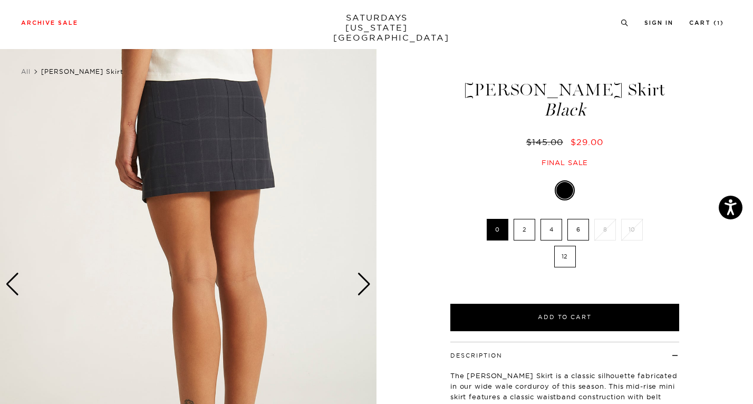
click at [368, 283] on div "Next slide" at bounding box center [364, 284] width 14 height 23
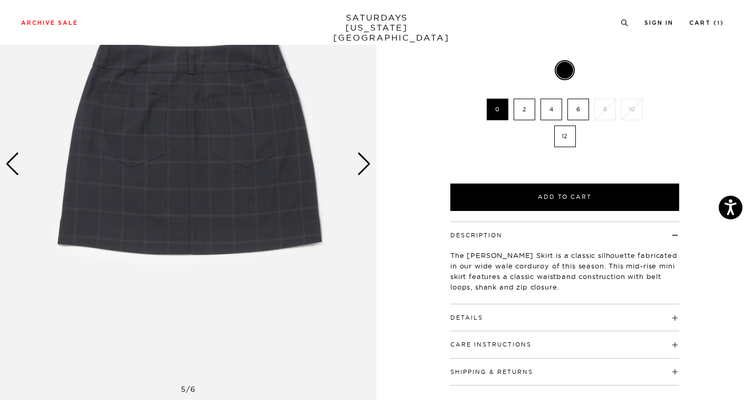
scroll to position [120, 0]
